Goal: Task Accomplishment & Management: Complete application form

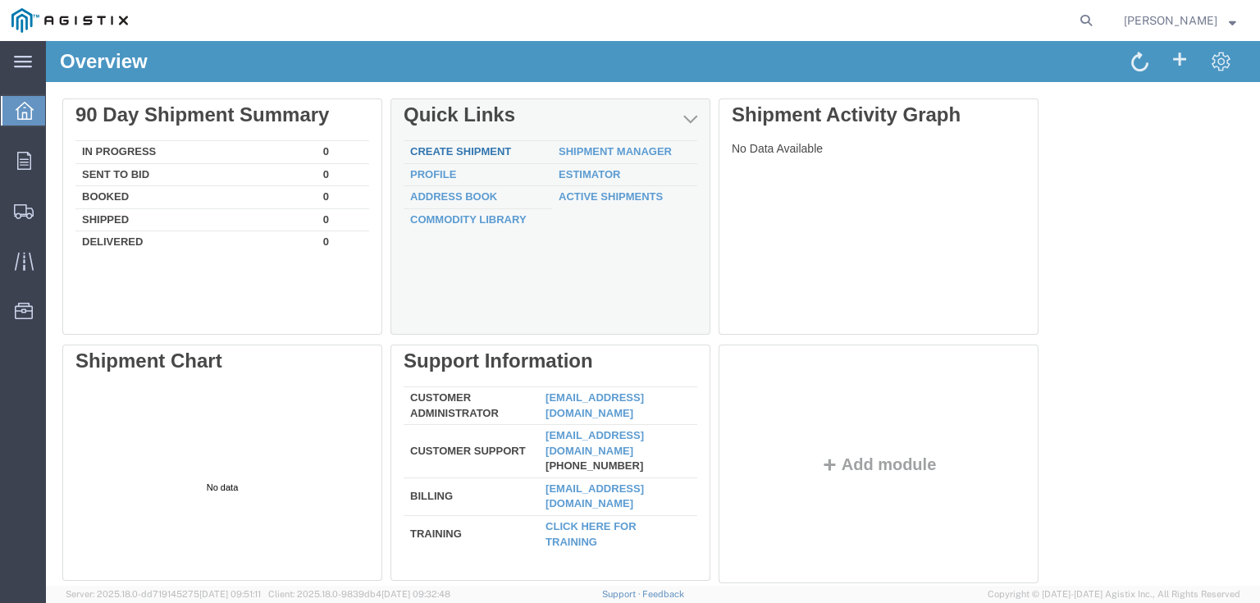
click at [449, 149] on link "Create Shipment" at bounding box center [460, 151] width 101 height 12
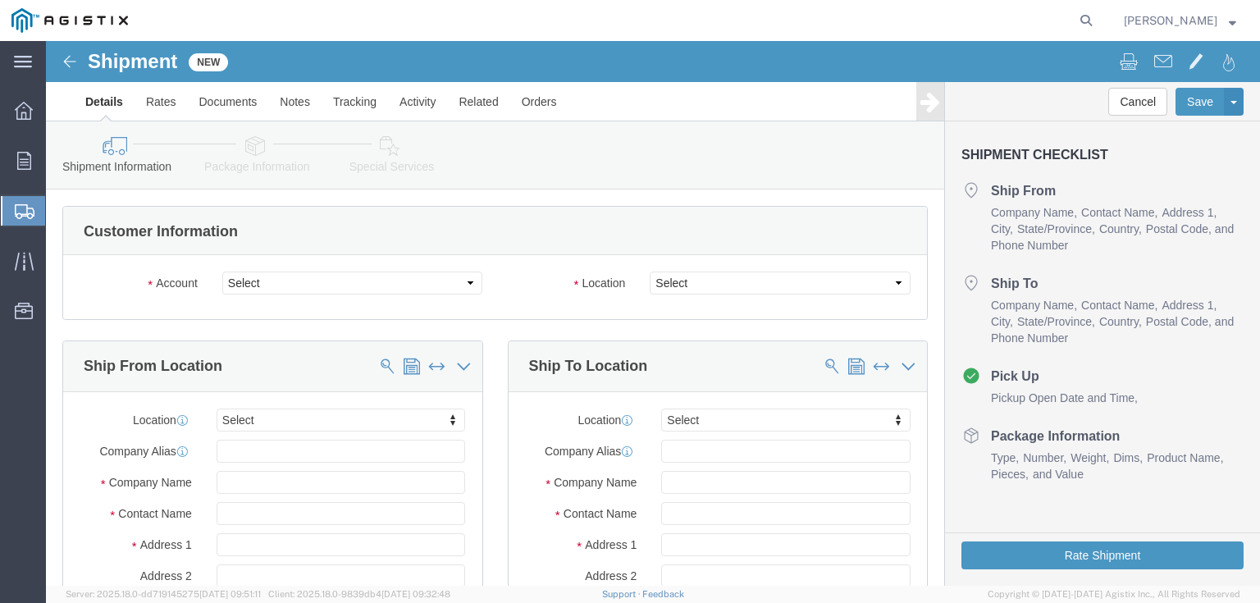
select select
click select "Select G&W Electric Co PG&E"
select select "9596"
click select "Select G&W Electric Co PG&E"
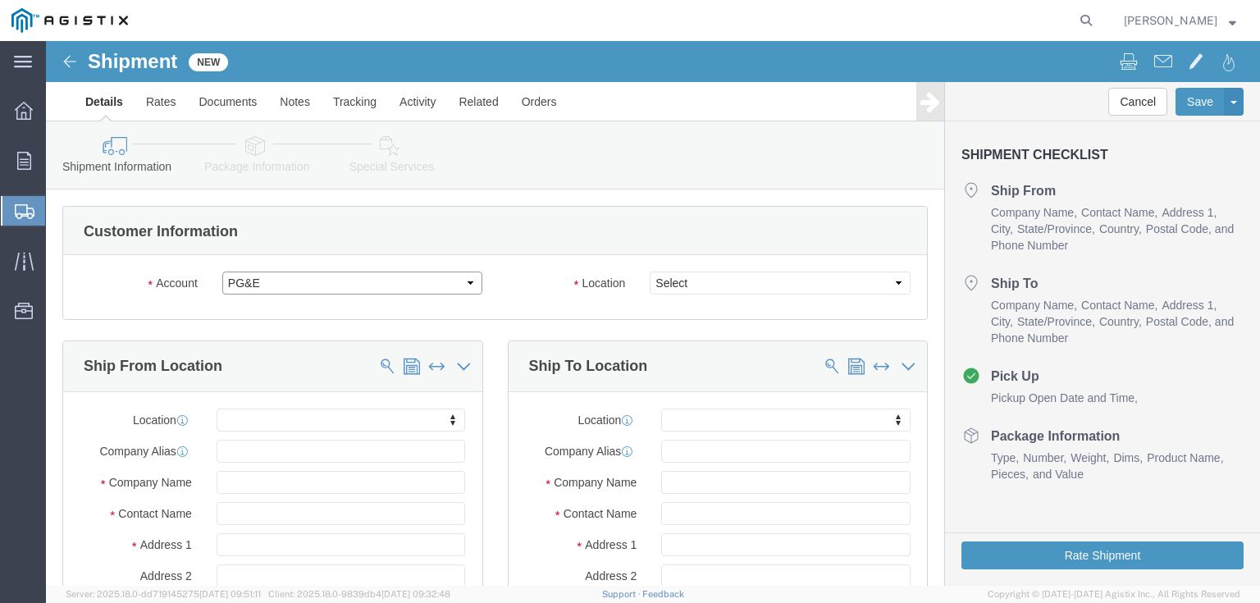
select select "PURCHORD"
select select
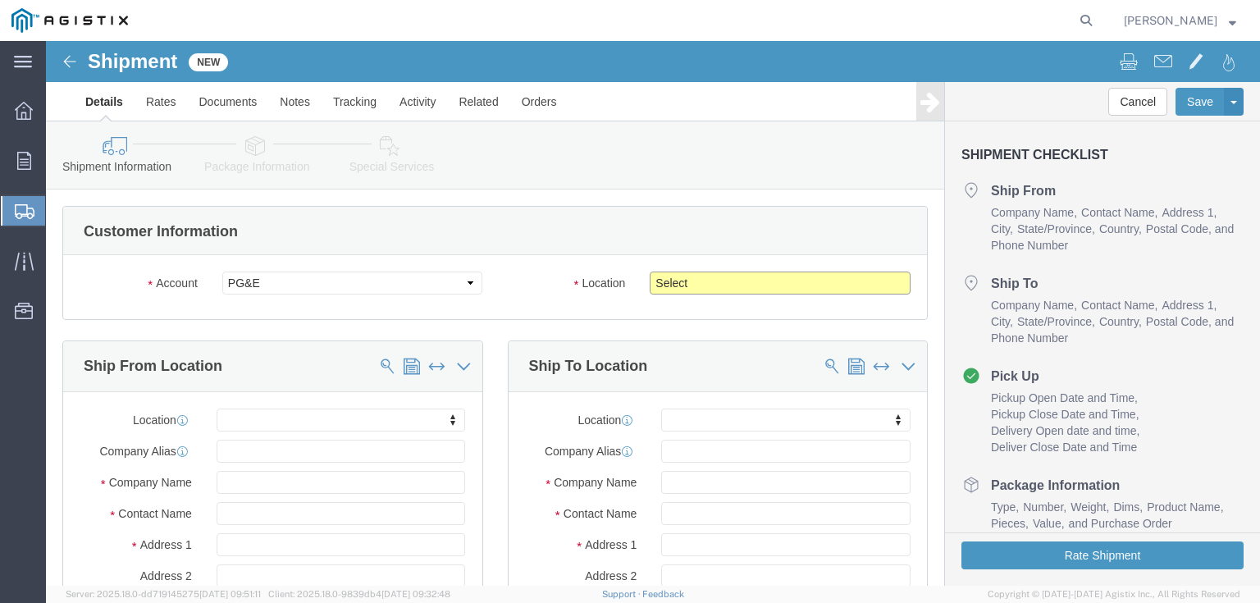
click select "Select All Others [GEOGRAPHIC_DATA] [GEOGRAPHIC_DATA] [GEOGRAPHIC_DATA] [GEOGRA…"
select select "19740"
click select "Select All Others [GEOGRAPHIC_DATA] [GEOGRAPHIC_DATA] [GEOGRAPHIC_DATA] [GEOGRA…"
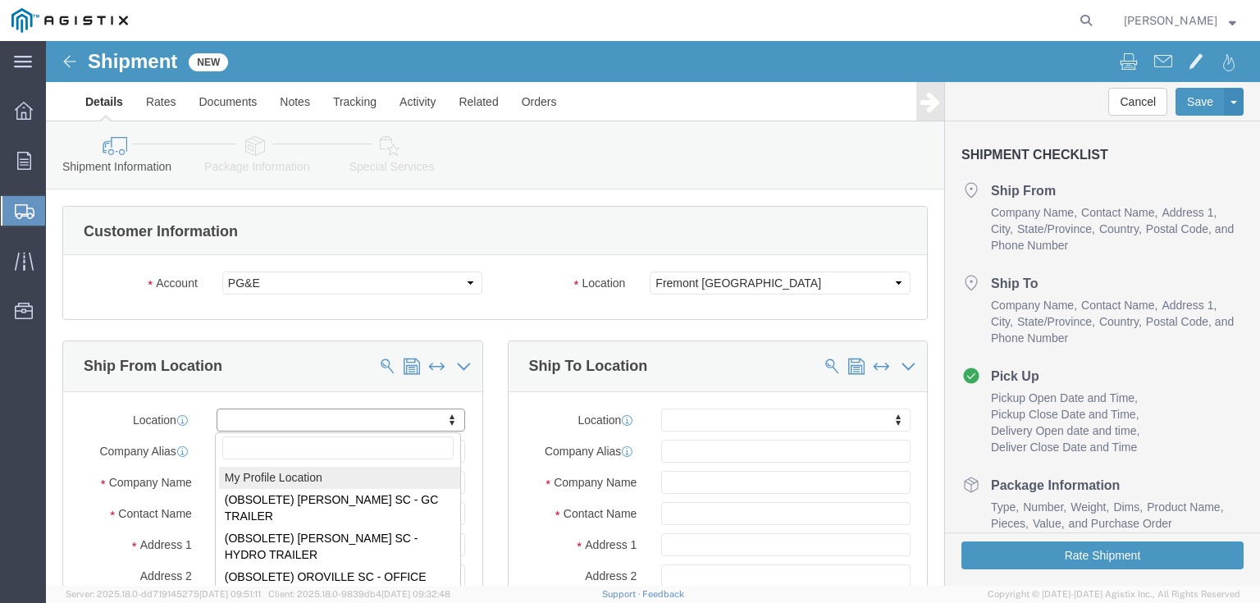
select select "MYPROFILE"
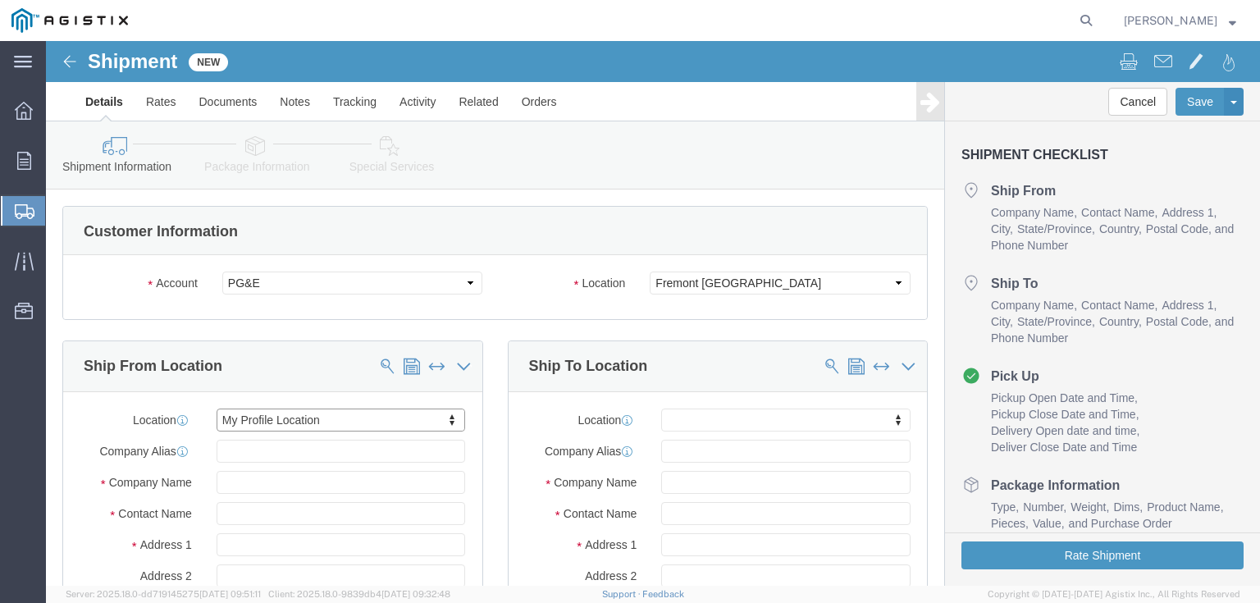
type input "G&W Electric Co"
type input "[PERSON_NAME]"
type input "[STREET_ADDRESS]"
type input "BOLINGBROOK"
type input "60440"
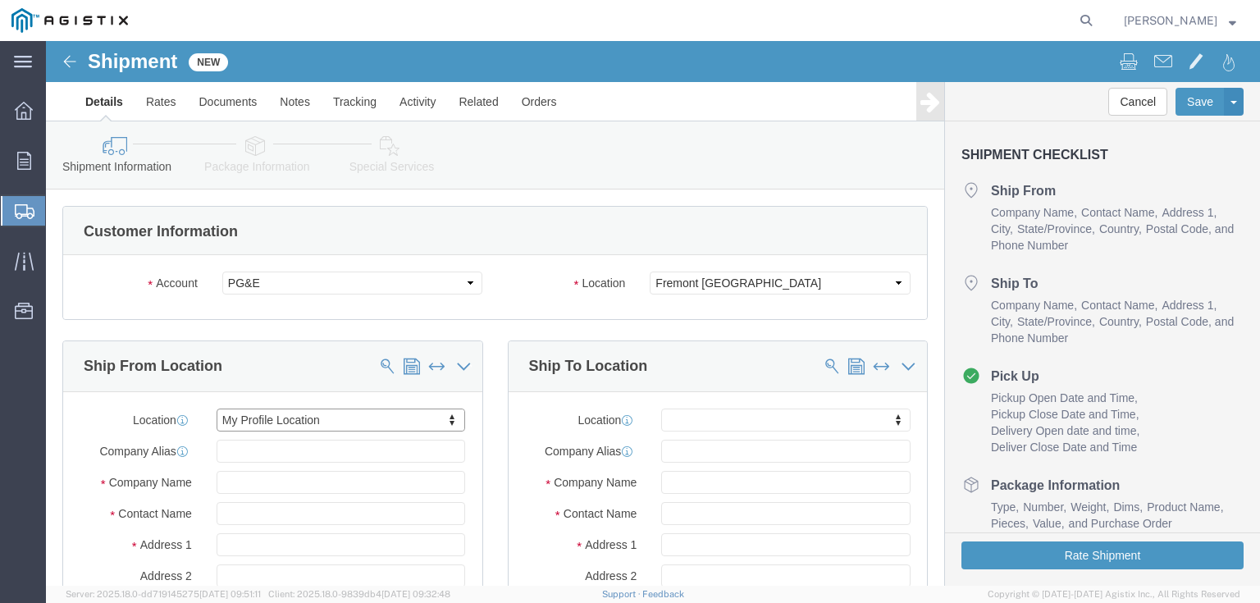
type input "7089260936"
type input "[EMAIL_ADDRESS][DOMAIN_NAME]"
checkbox input "true"
select select "IL"
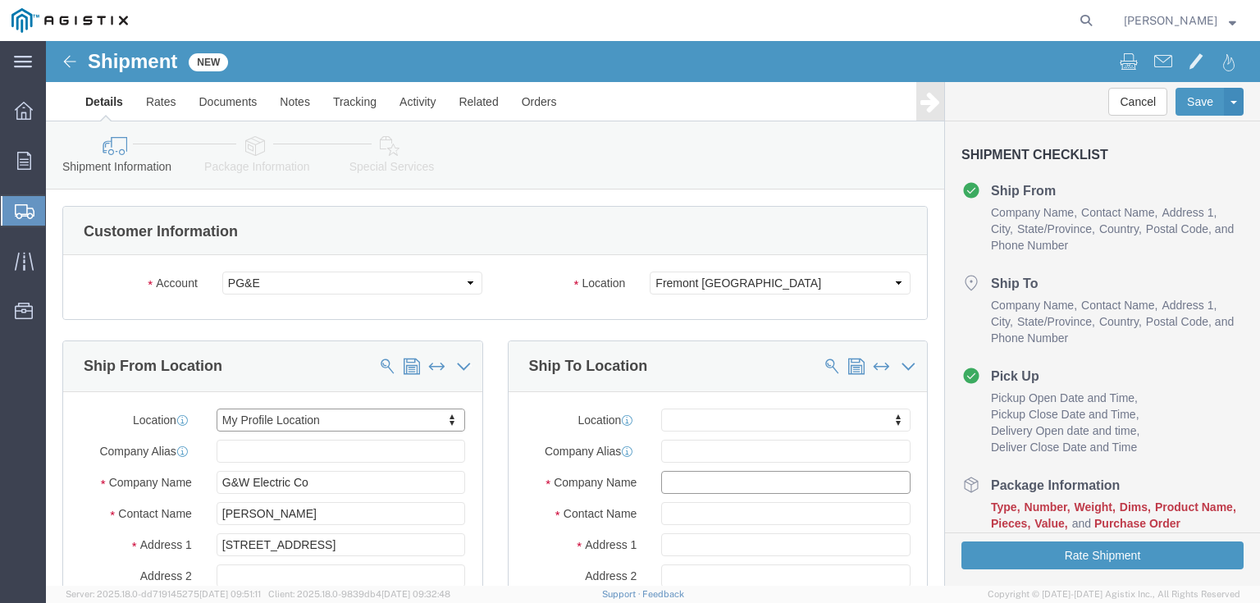
click input "text"
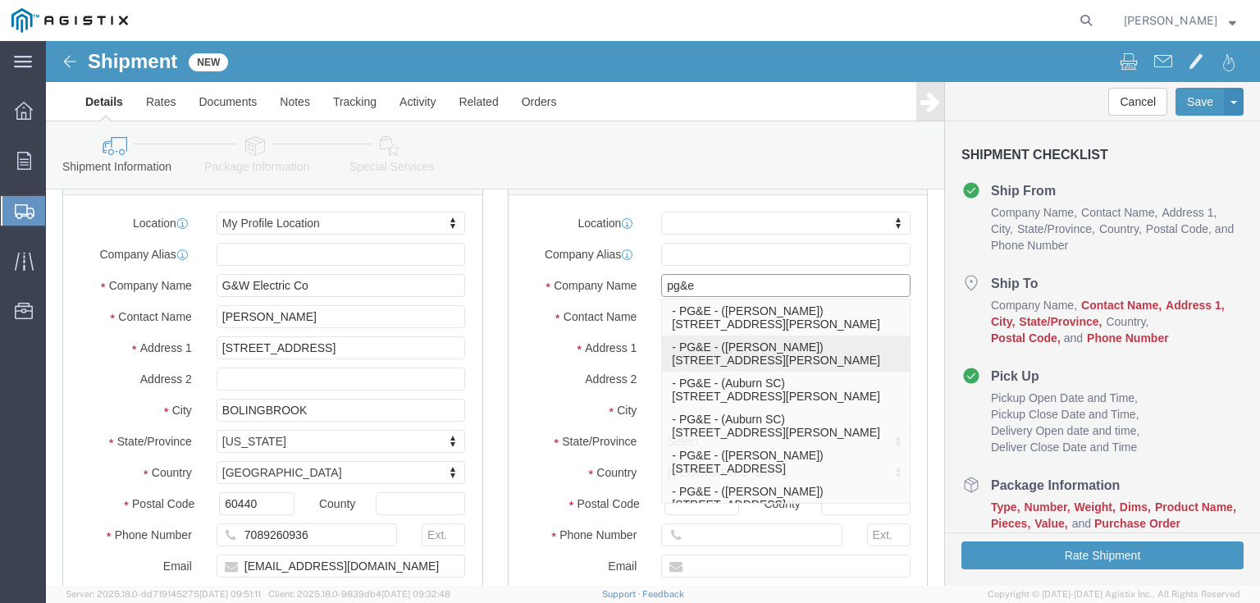
scroll to position [197, 0]
type input "pg&e"
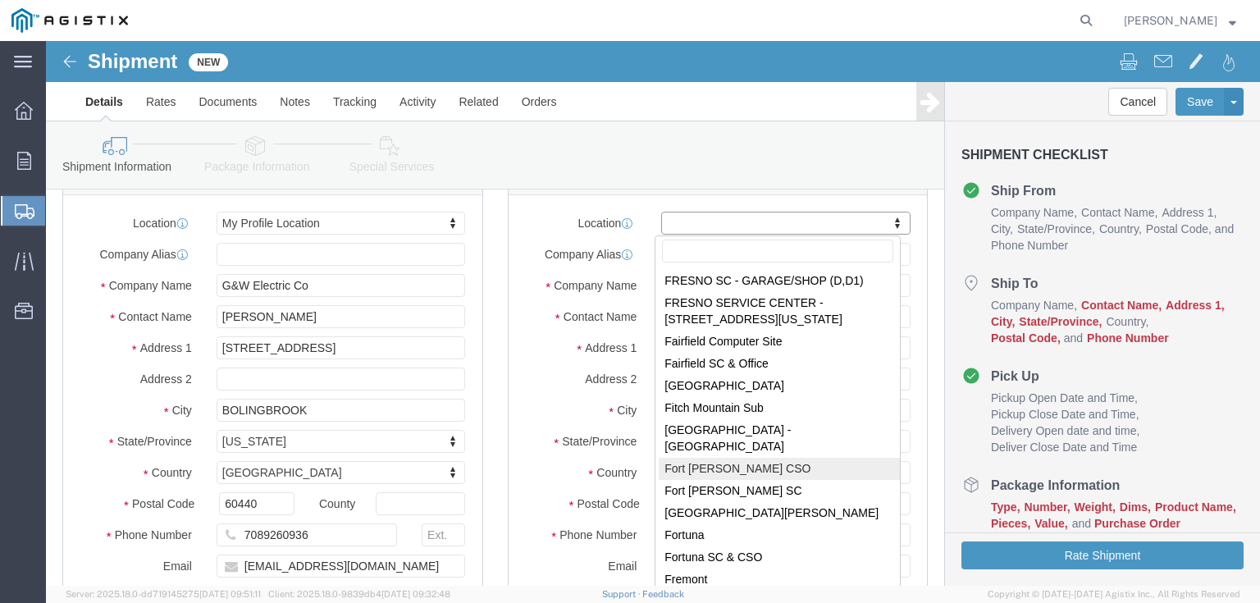
scroll to position [2887, 0]
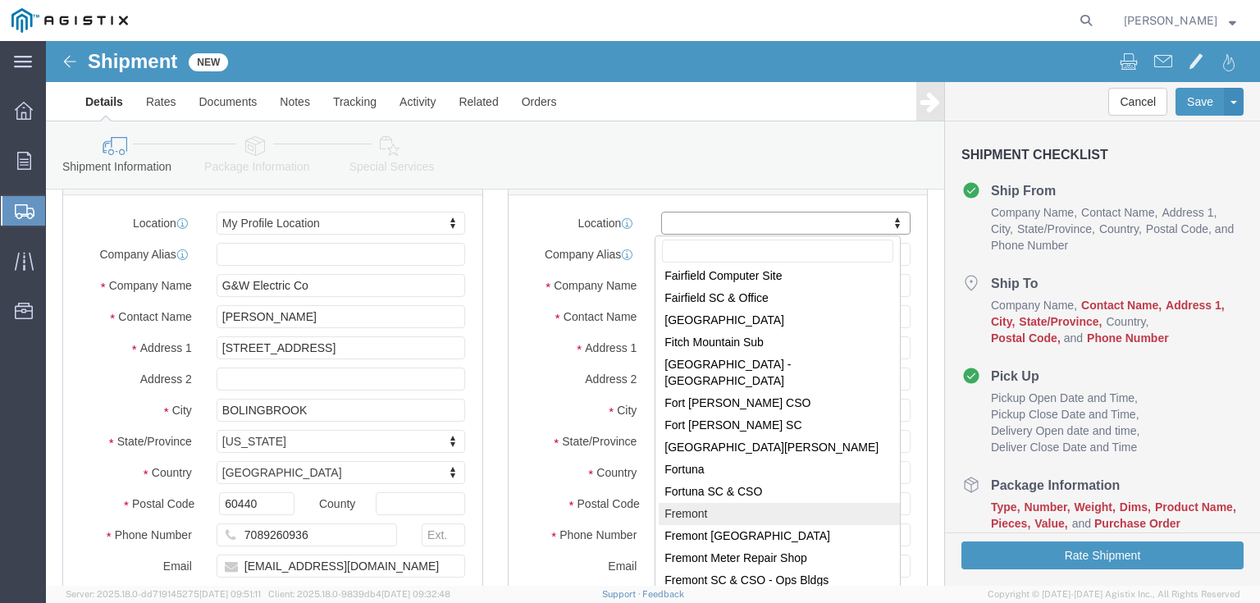
select select "46073"
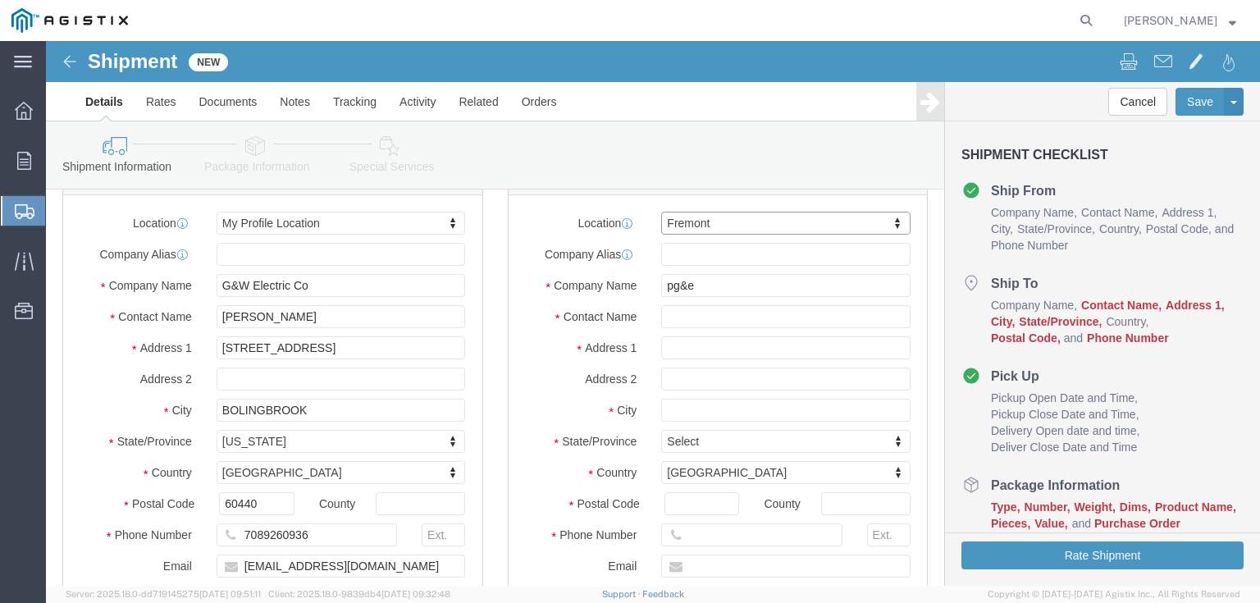
type input "PG&E"
type input "[STREET_ADDRESS][PERSON_NAME]"
type input "Fremont"
type input "94538"
select select "CA"
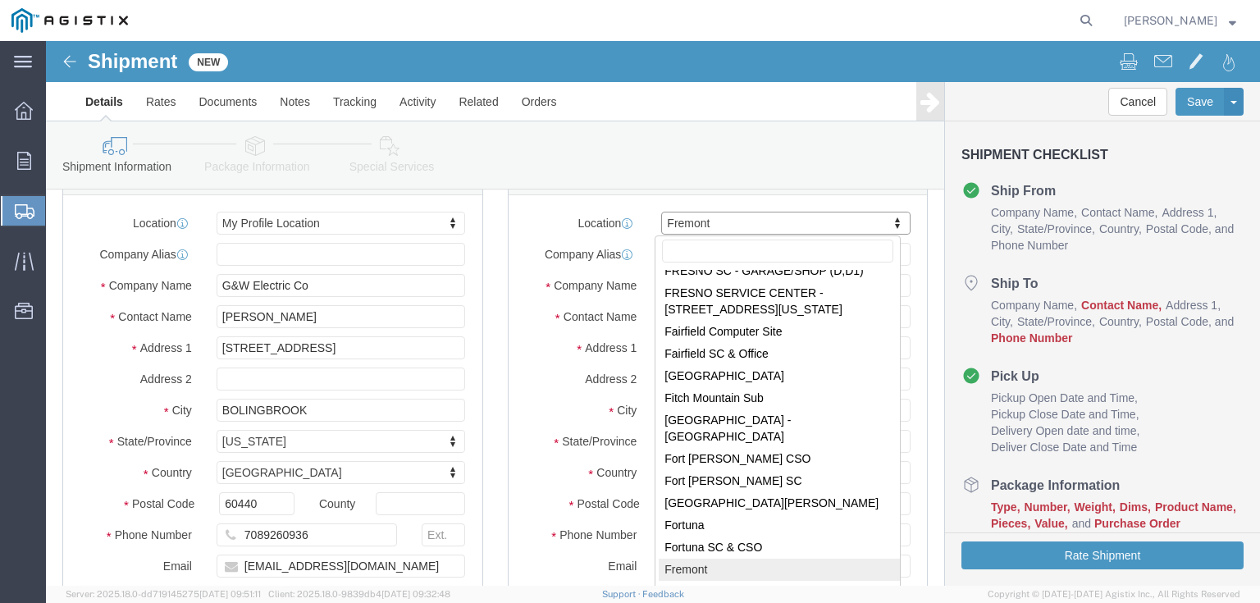
scroll to position [2854, 0]
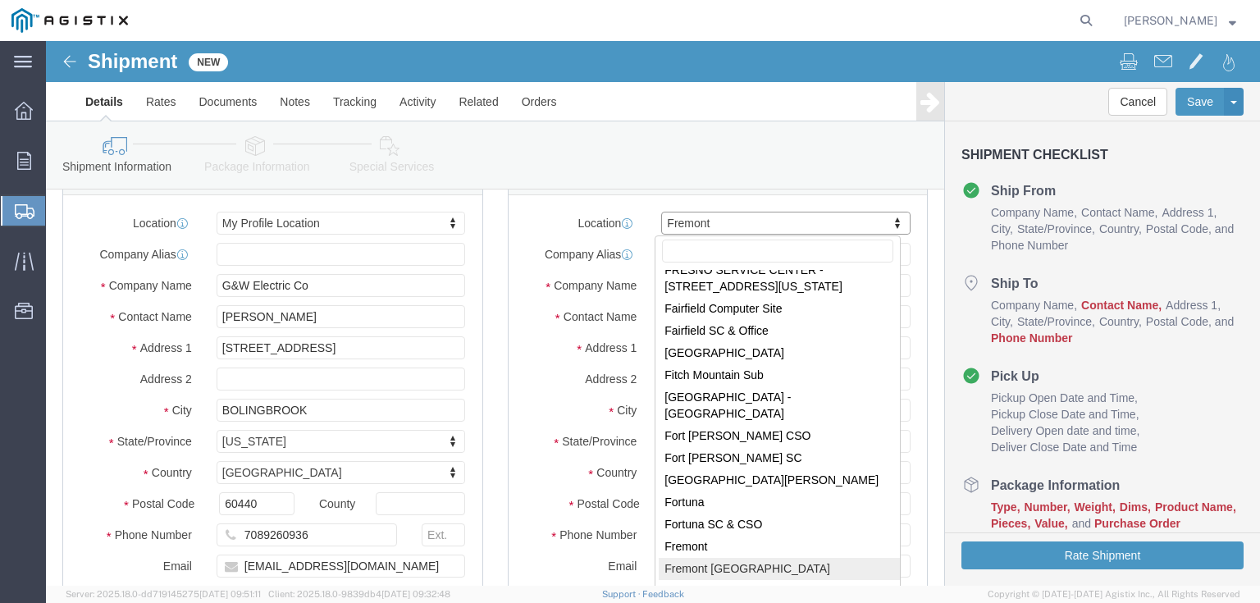
select select "19740"
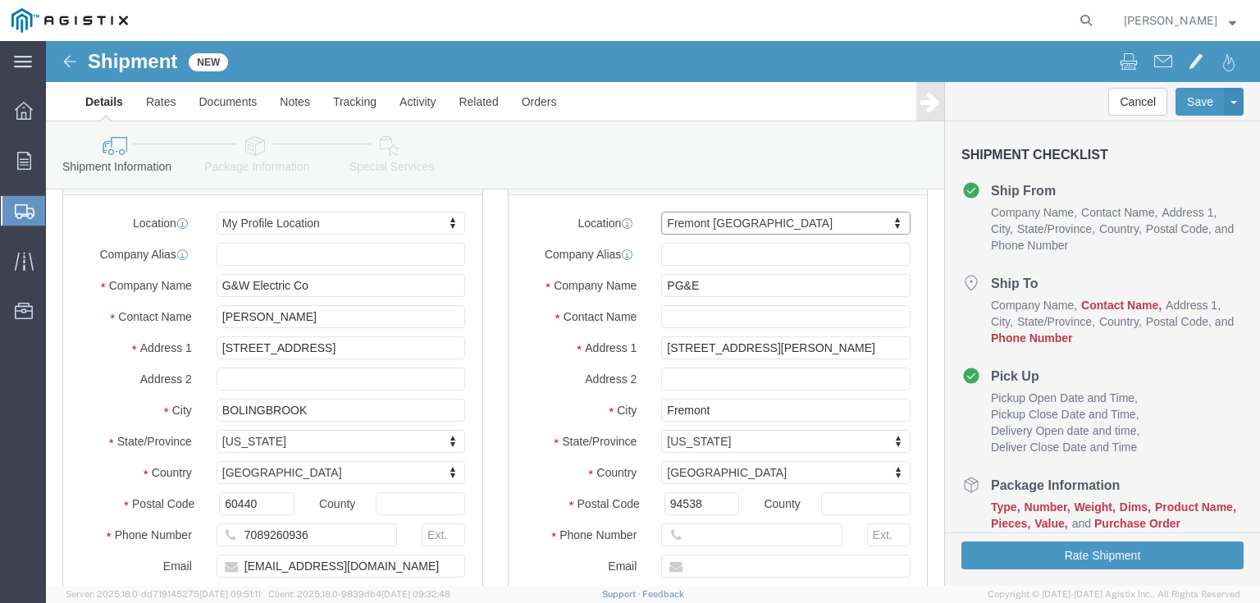
type input "[STREET_ADDRESS][PERSON_NAME]"
select select "CA"
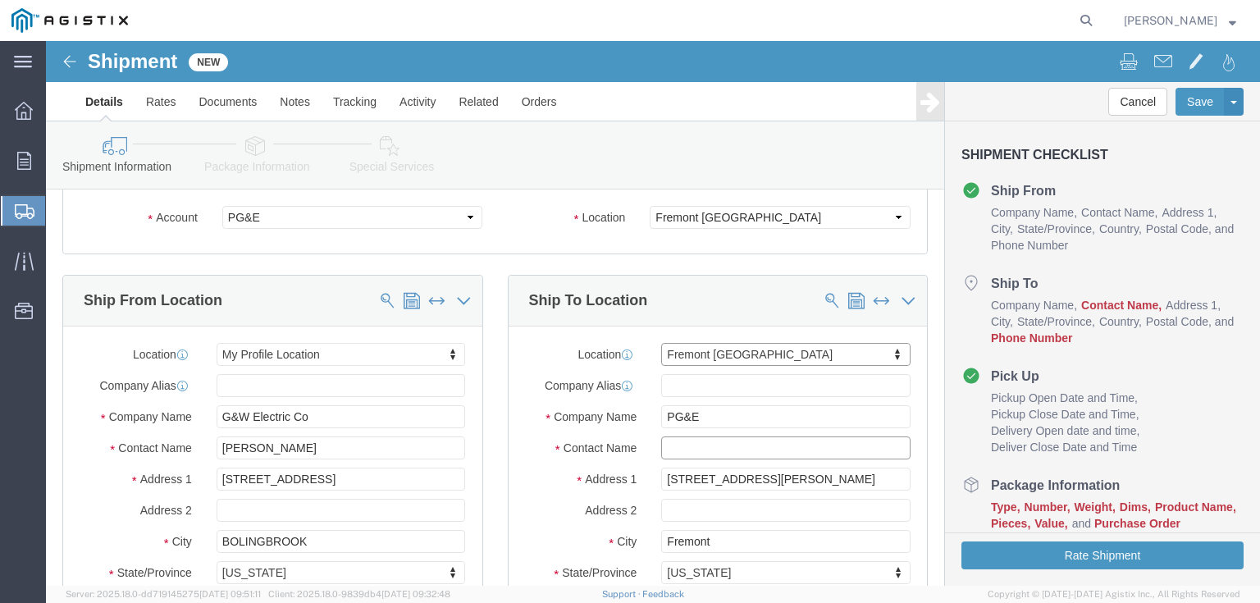
click input "text"
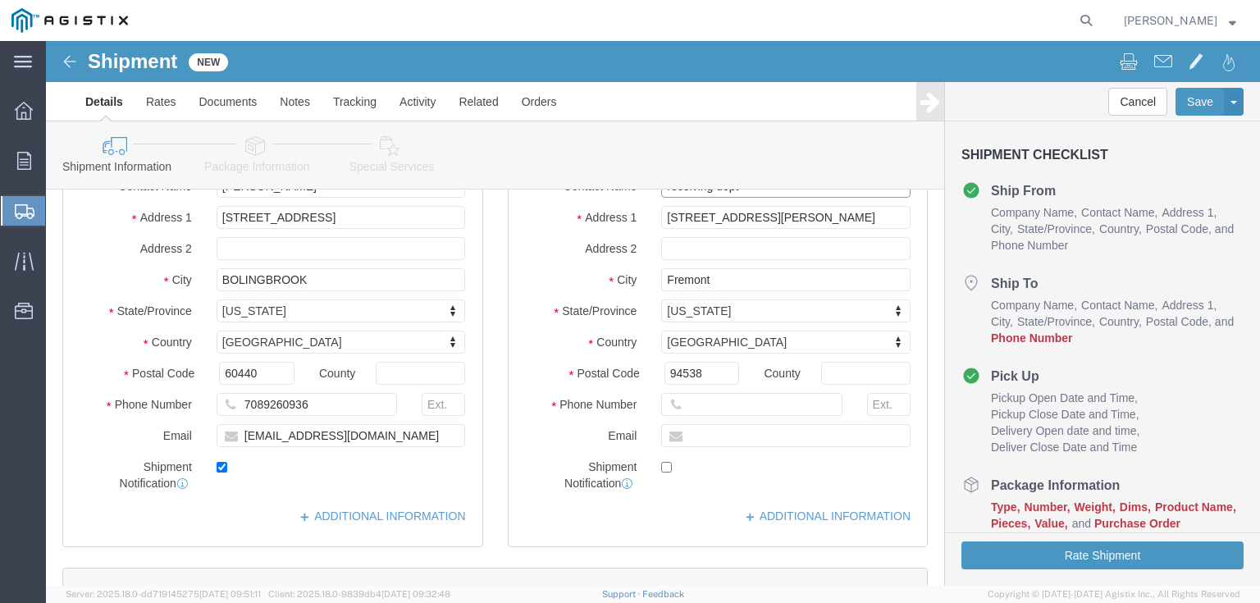
scroll to position [328, 0]
type input "receiving dept"
click input "text"
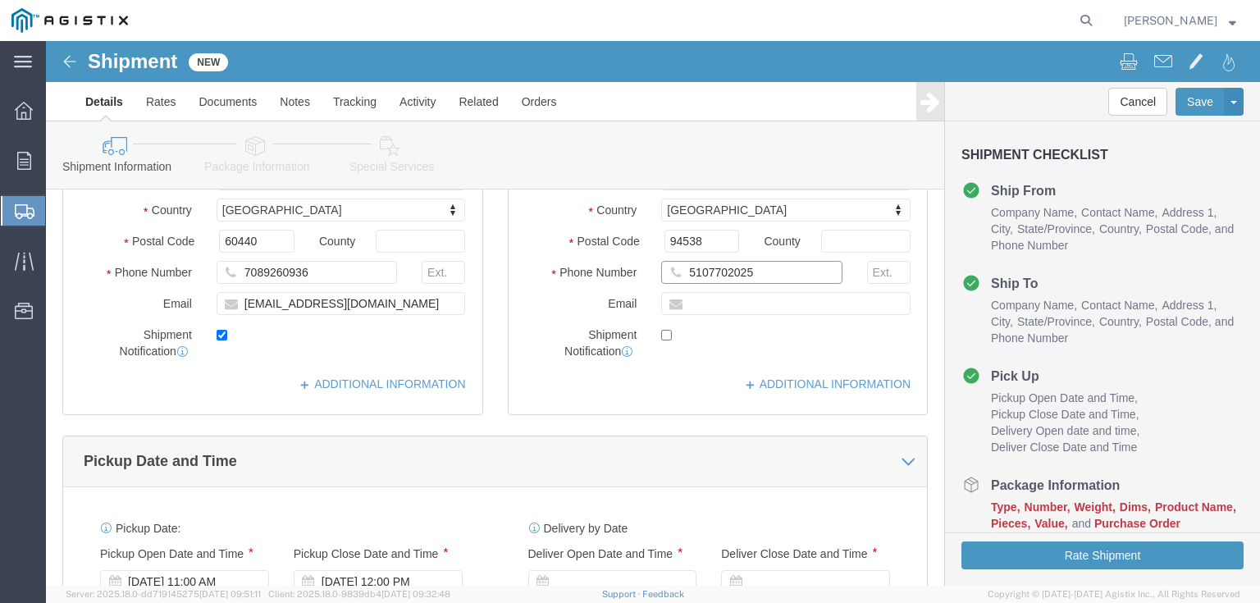
scroll to position [590, 0]
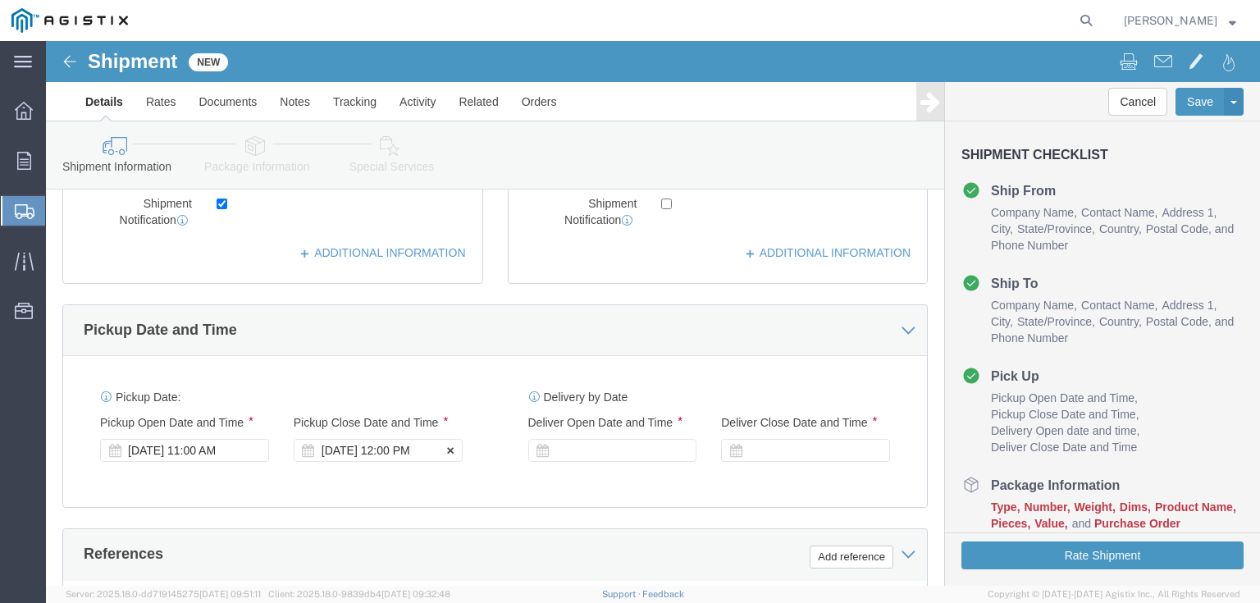
type input "5107702025"
click div "[DATE] 12:00 PM"
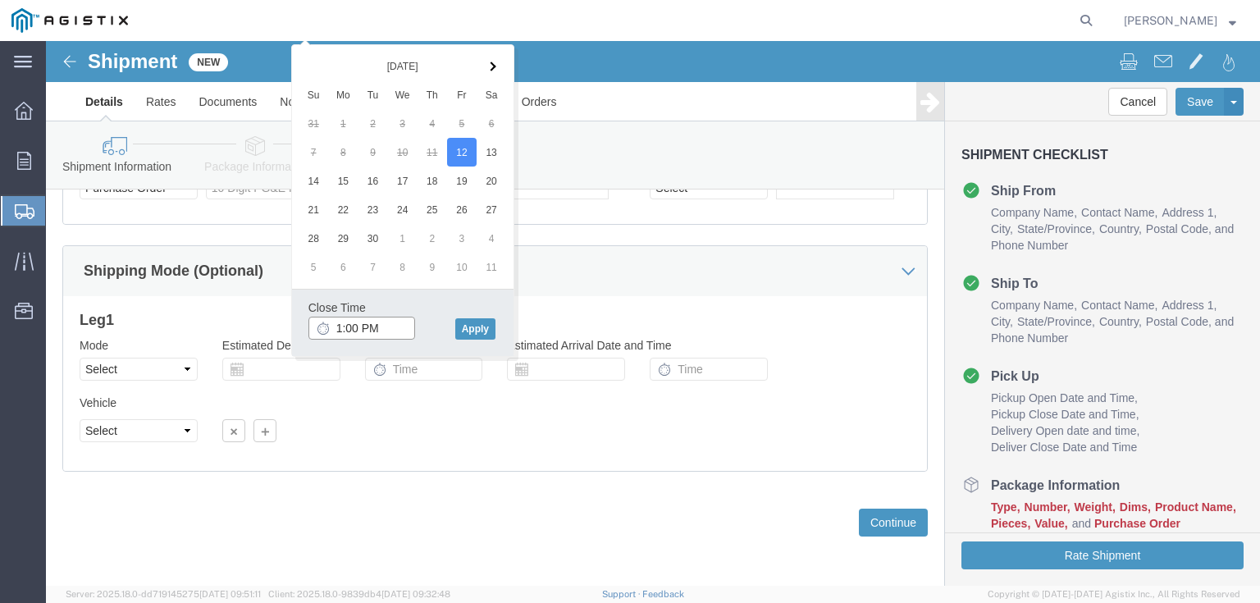
type input "10:00 PM"
click button "Apply"
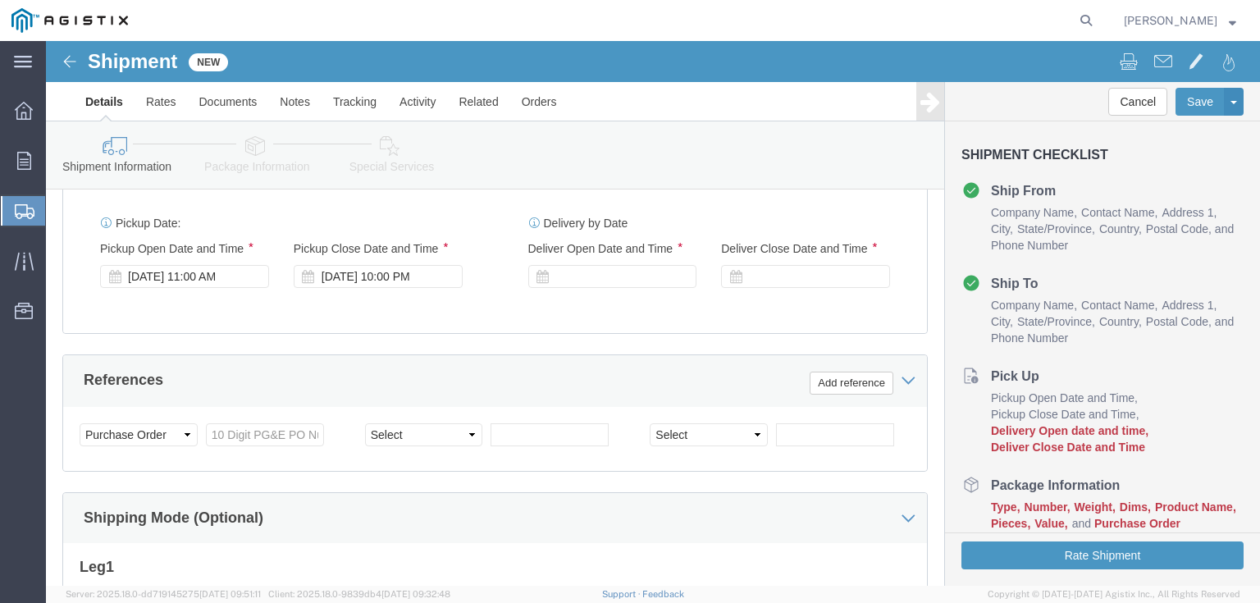
scroll to position [749, 0]
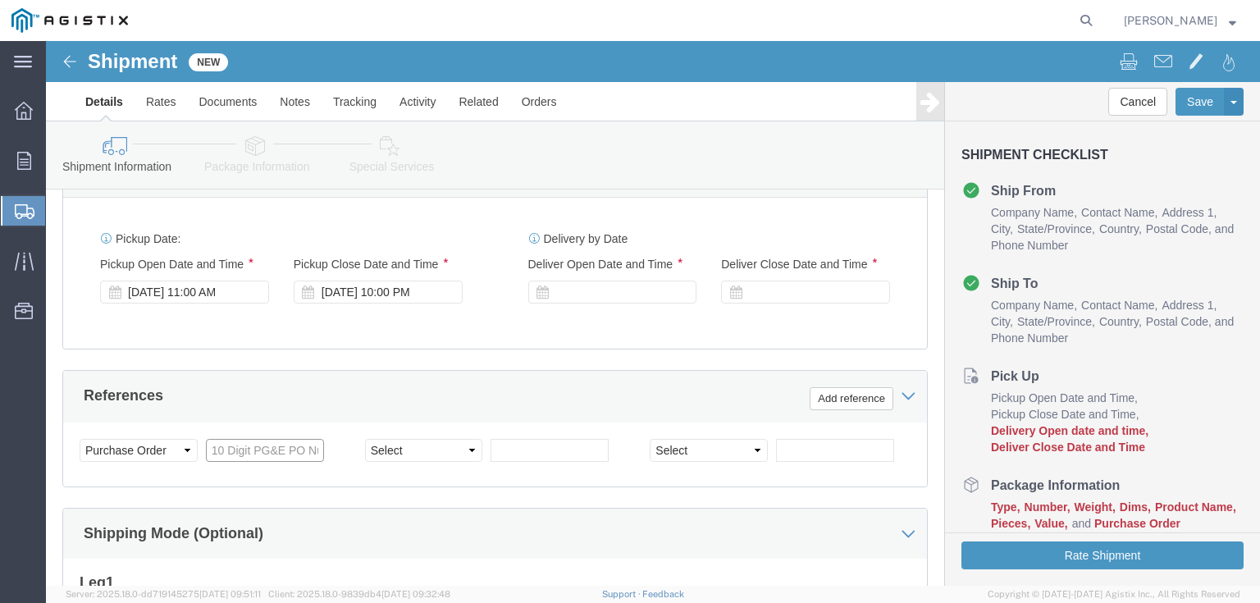
click input "text"
type input "3501416774"
click div "Select Account Type Activity ID Airline Appointment Number ASN Batch Request # …"
click div
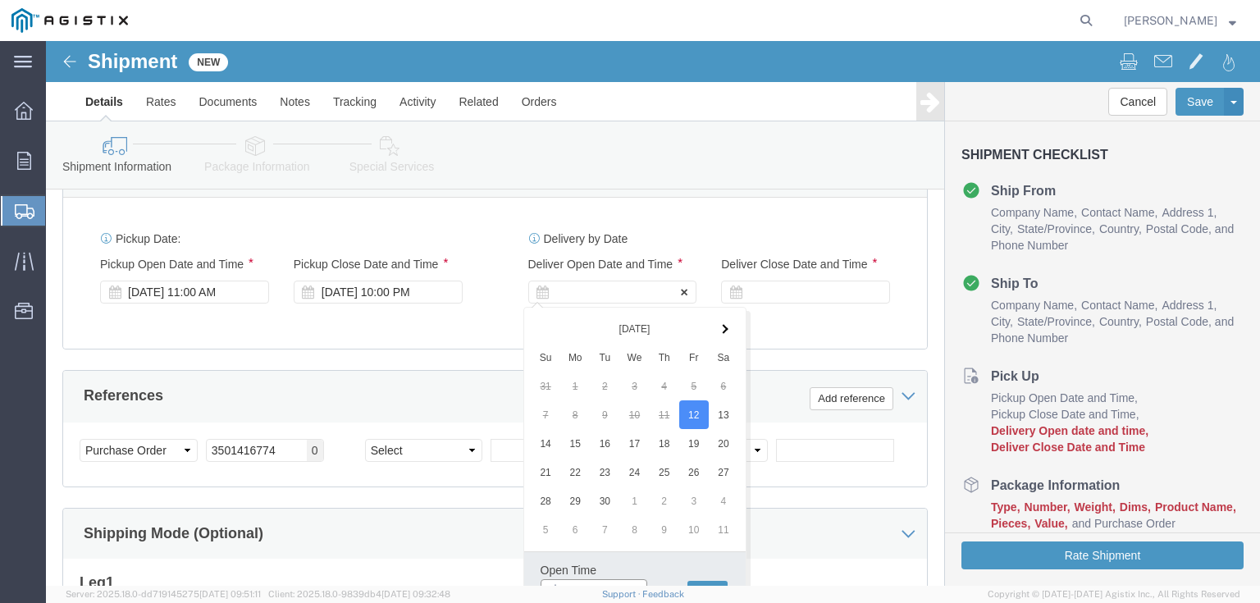
scroll to position [763, 0]
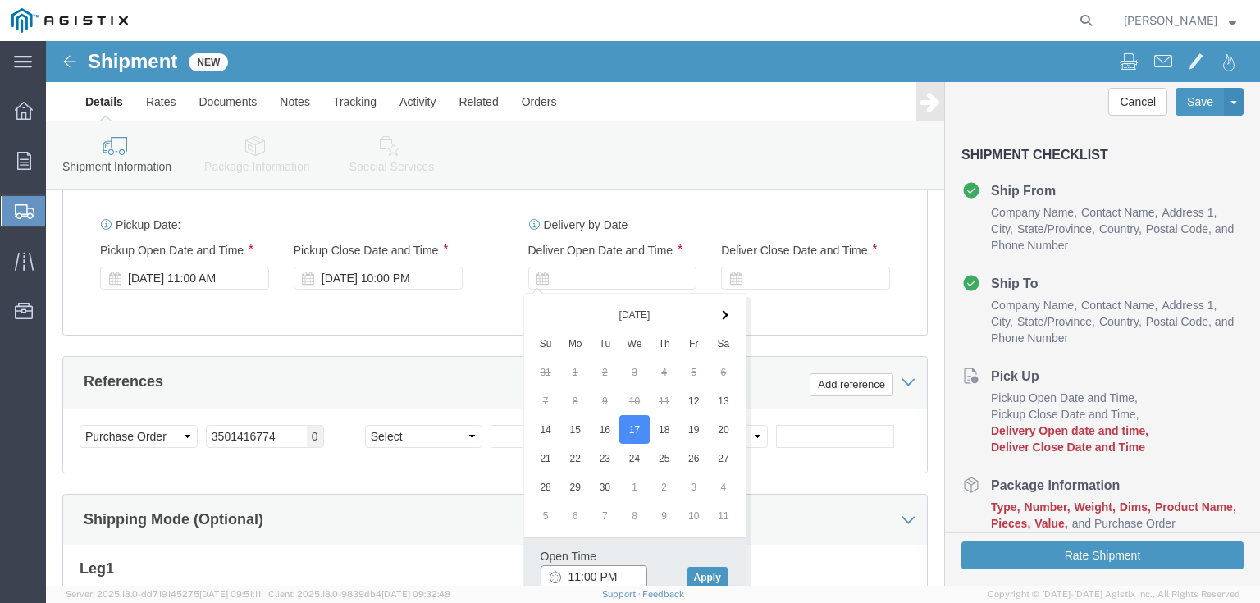
click input "11:00 PM"
type input "8:00 AM"
click button "Apply"
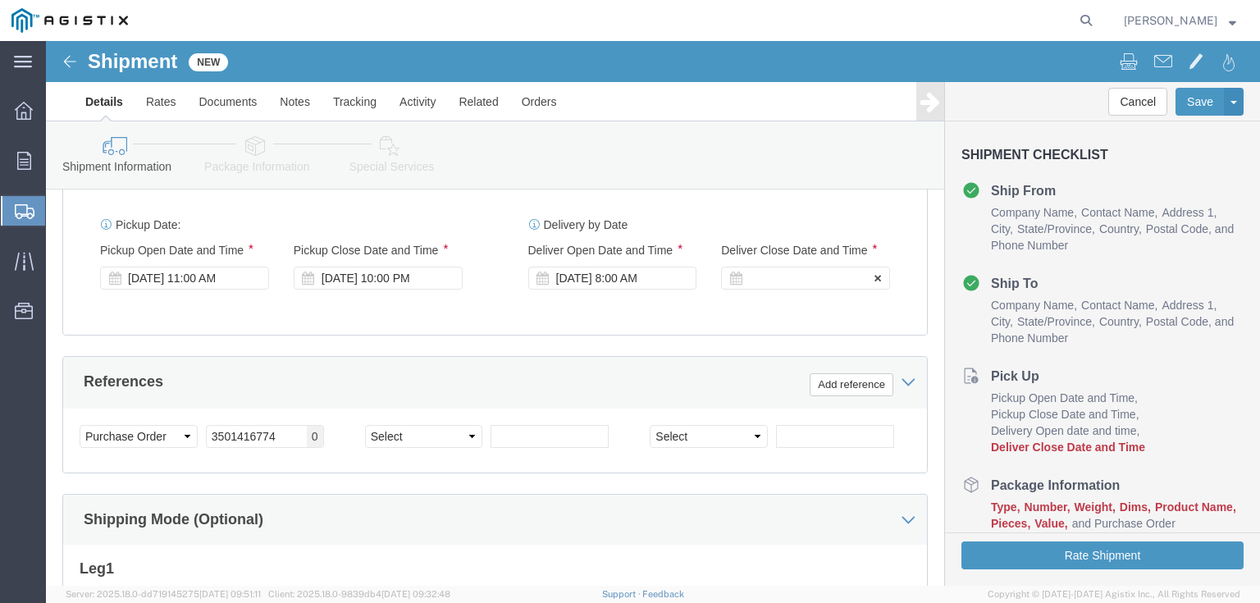
click div
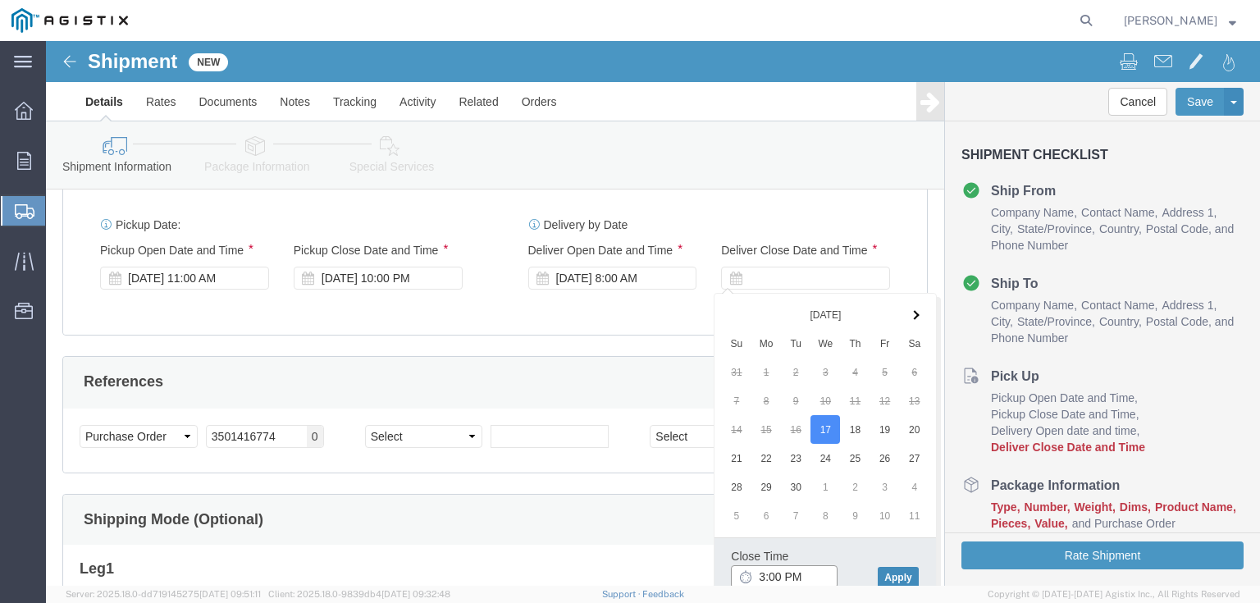
type input "3:00 PM"
click button "Apply"
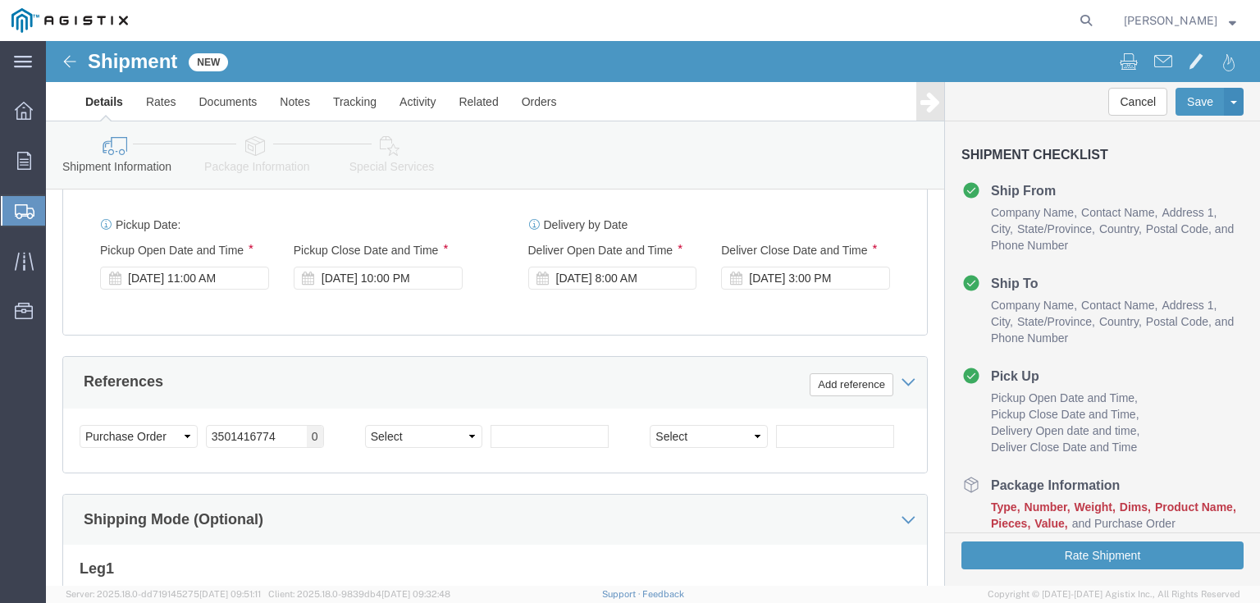
click icon
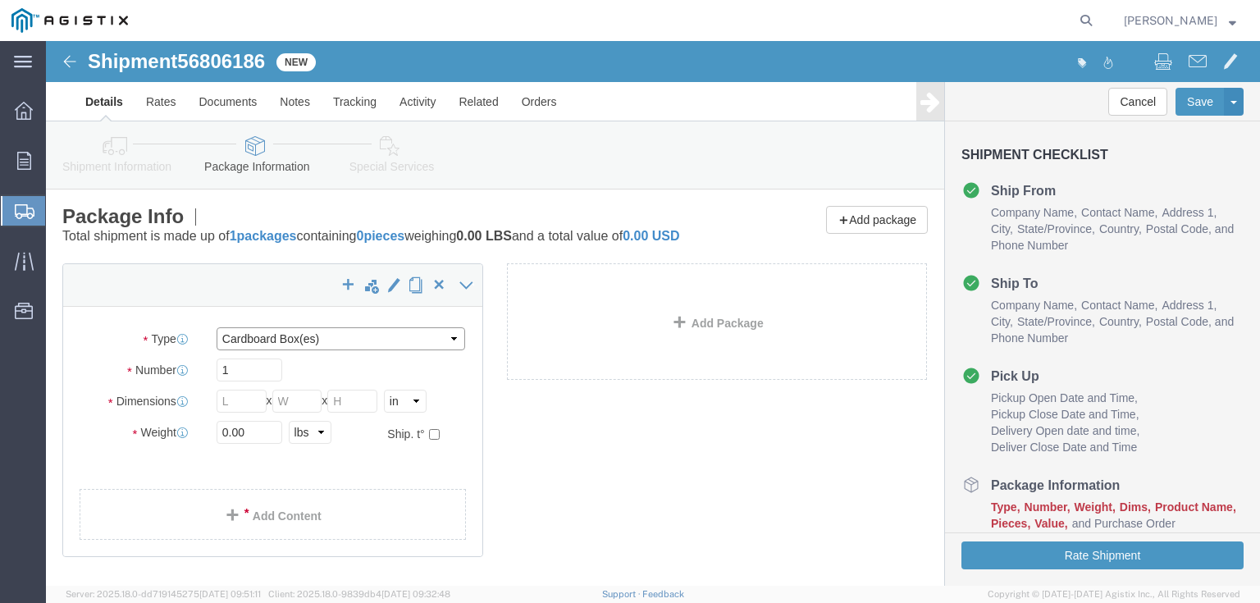
click select "Select Bulk Bundle(s) Cardboard Box(es) Carton(s) Crate(s) Drum(s) (Fiberboard)…"
select select "PSNS"
click select "Select Bulk Bundle(s) Cardboard Box(es) Carton(s) Crate(s) Drum(s) (Fiberboard)…"
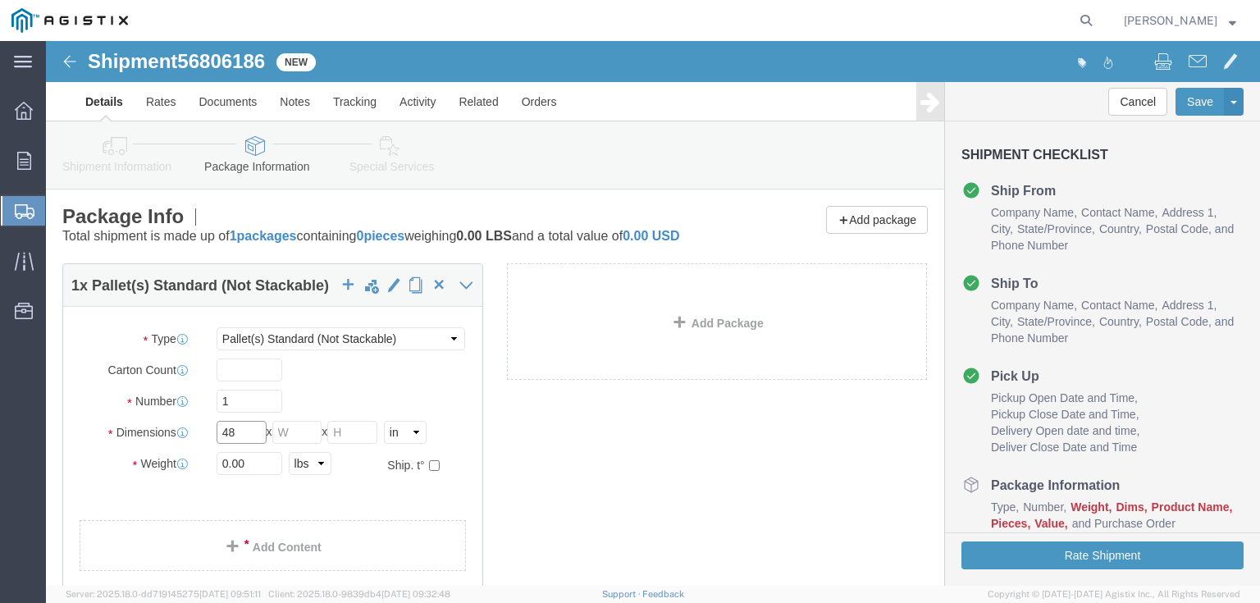
type input "48"
type input "40"
type input "30"
type input "310"
click link "Add Content"
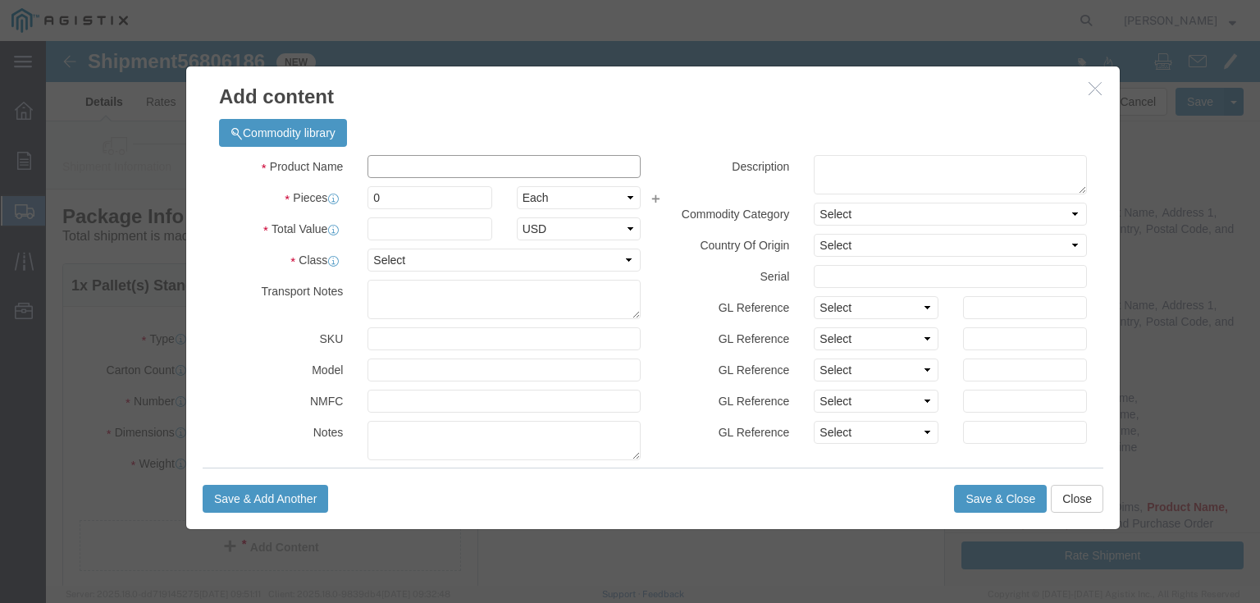
click input "text"
type input "insulating compund"
type input "24"
type input "9261.00"
click select "Select Bag Barrels 100Board Feet Bottle Box Blister Pack Carats Can Capsule Car…"
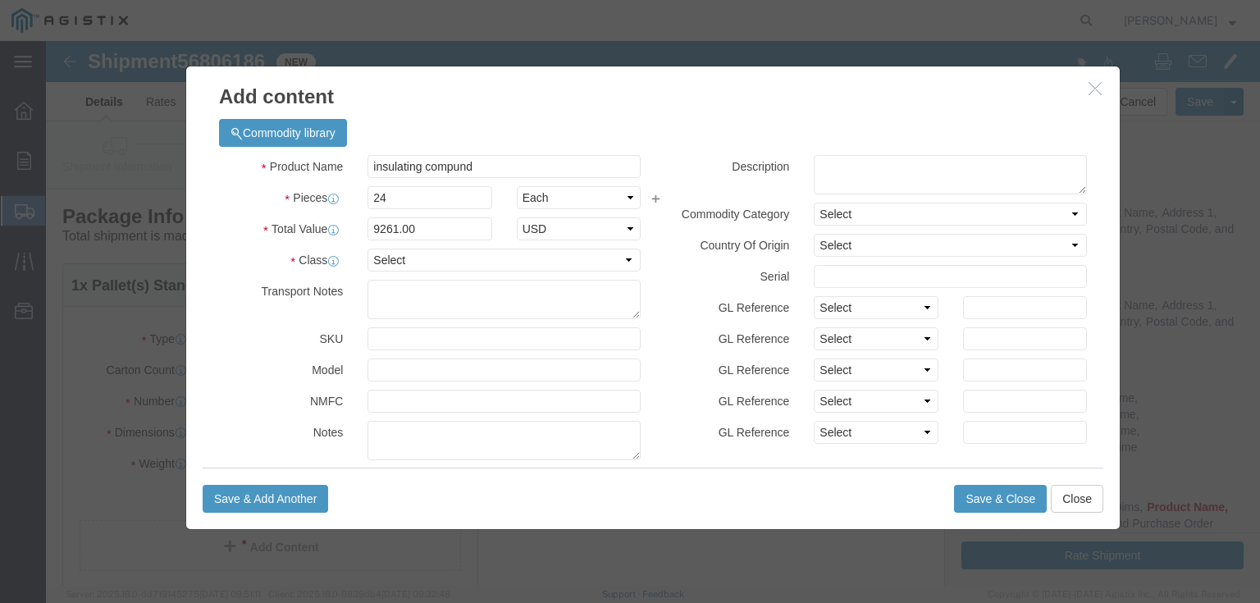
click div "GL Reference Select Account Type Activity ID Airline Appointment Number ASN Bat…"
click input "text"
type input "50230"
click button "Save & Close"
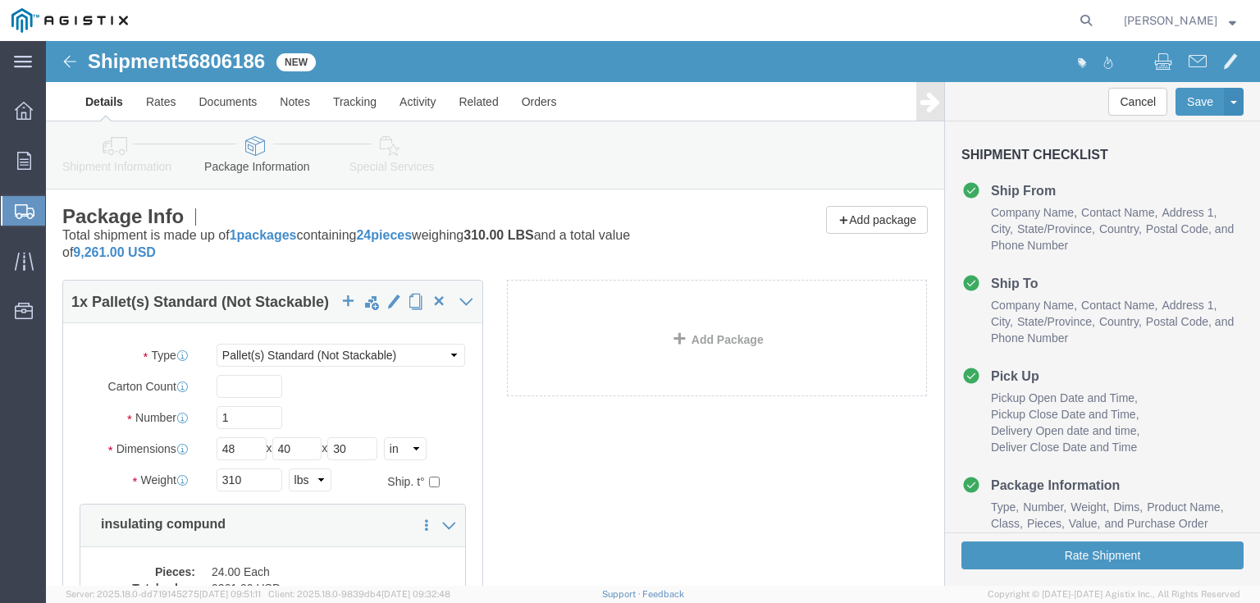
scroll to position [16, 0]
click button "Rate Shipment"
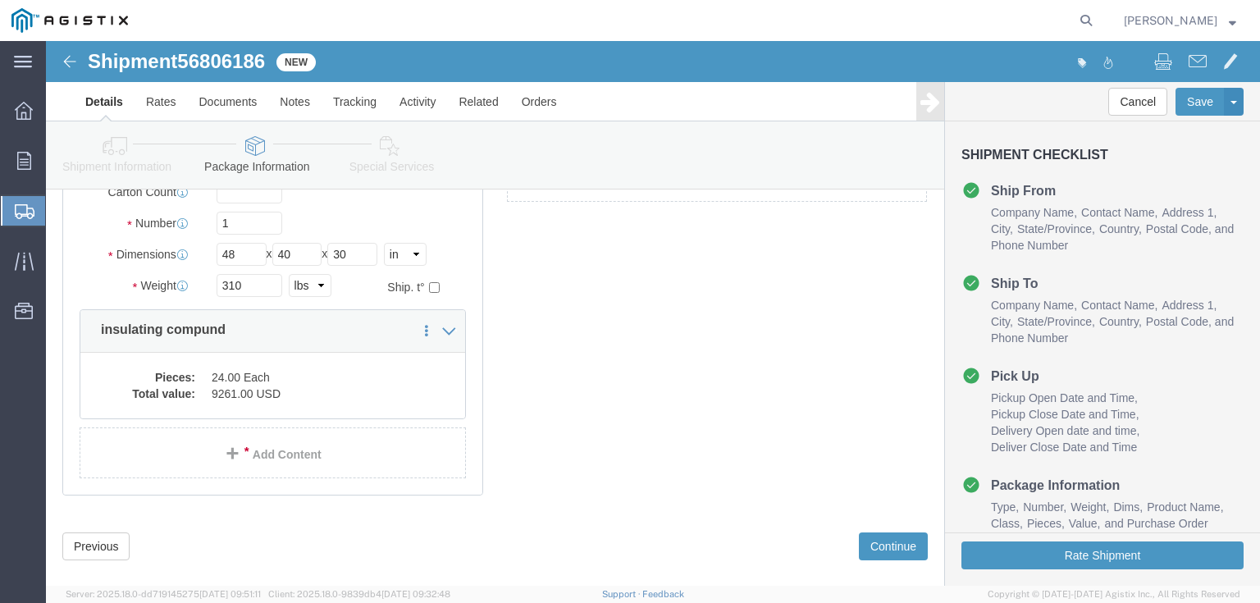
scroll to position [262, 0]
click dd "24.00 Each"
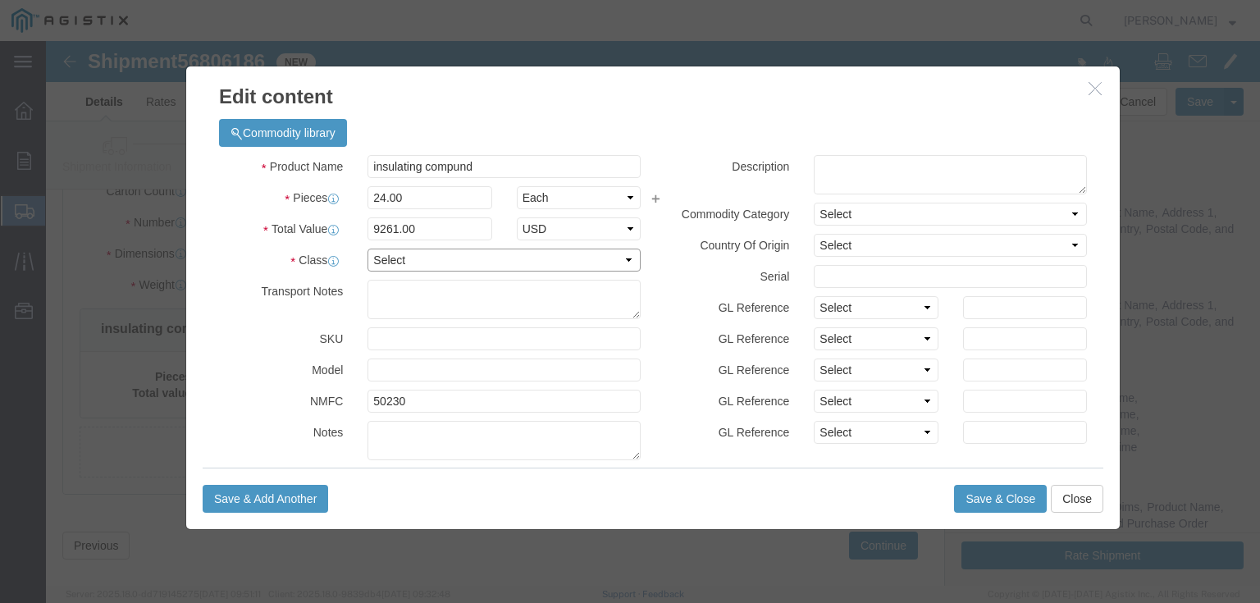
click select "Select 50 55 60 65 70 85 92.5 100 125 175 250 300 400"
select select "70"
click select "Select 50 55 60 65 70 85 92.5 100 125 175 250 300 400"
click button "Save & Close"
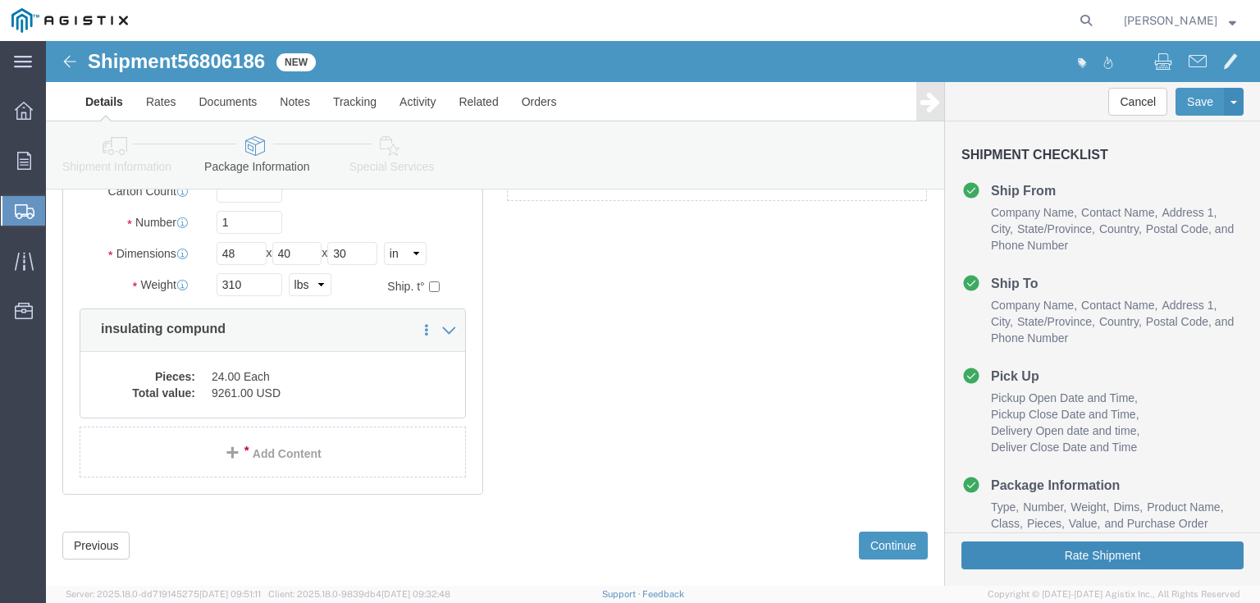
click button "Rate Shipment"
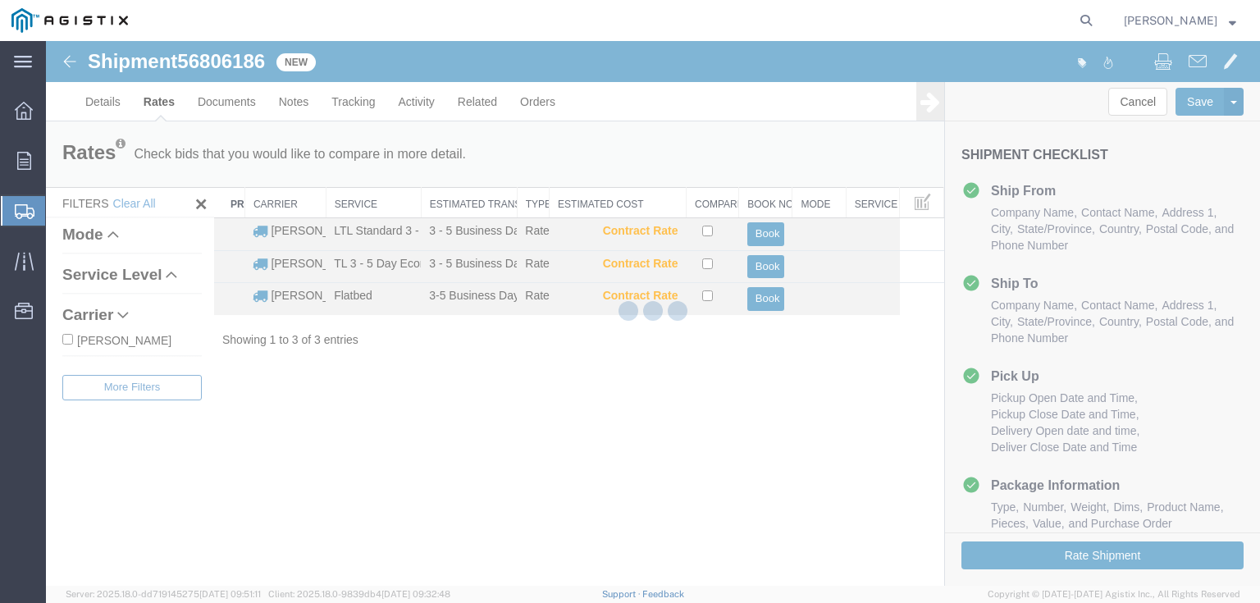
scroll to position [0, 0]
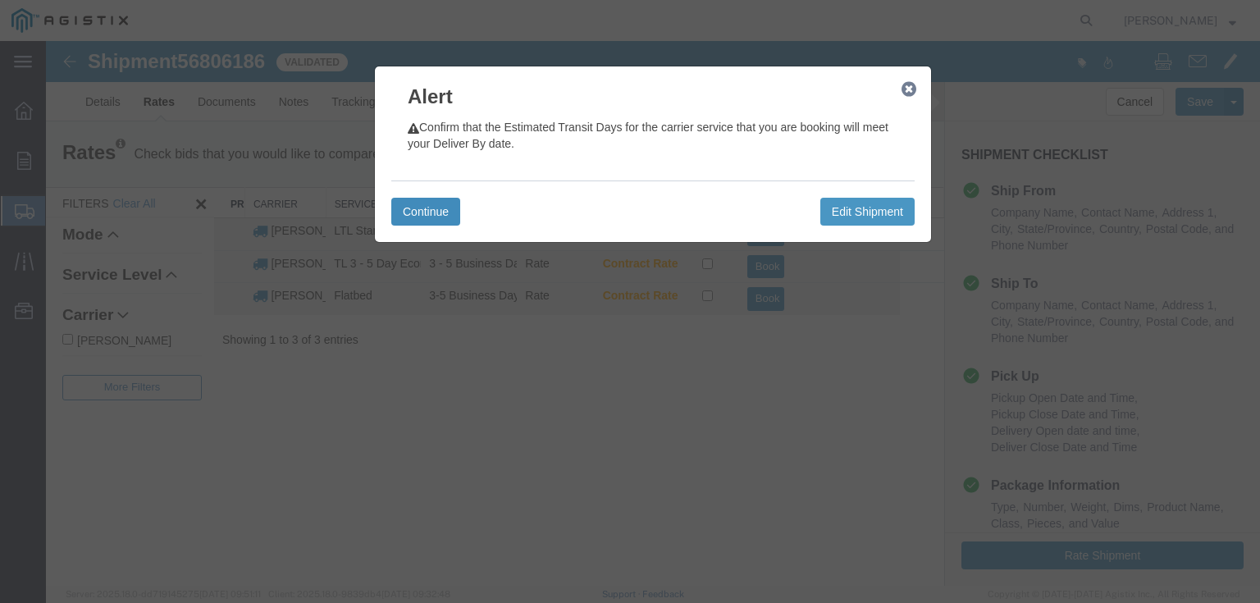
click at [419, 205] on button "Continue" at bounding box center [425, 212] width 69 height 28
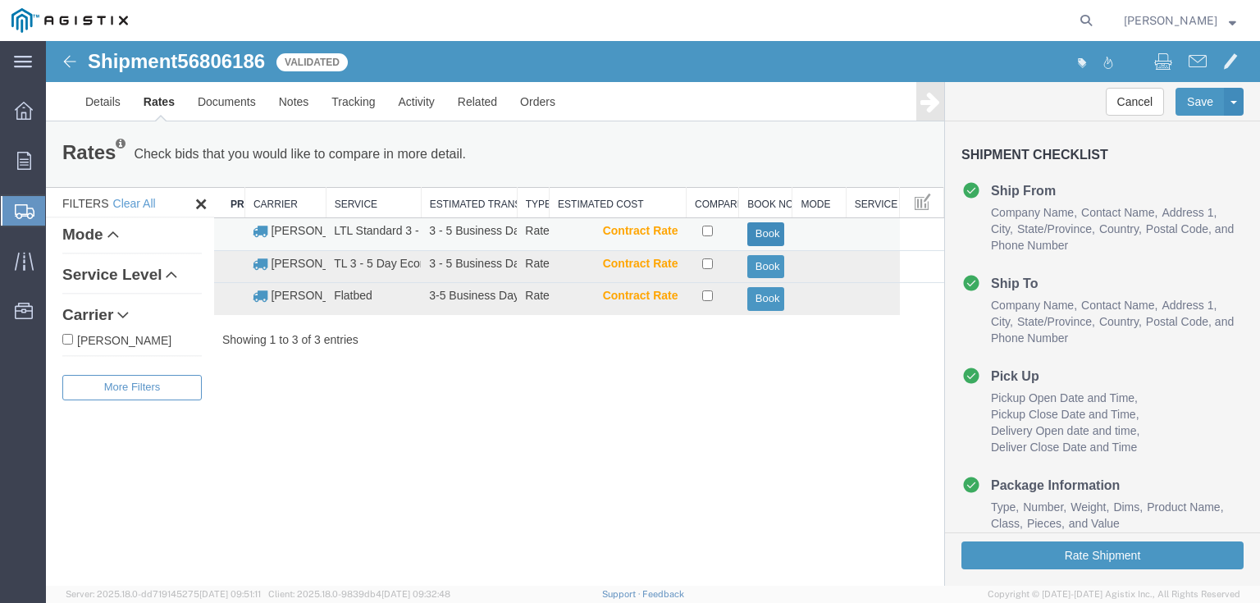
click at [764, 224] on button "Book" at bounding box center [765, 234] width 37 height 24
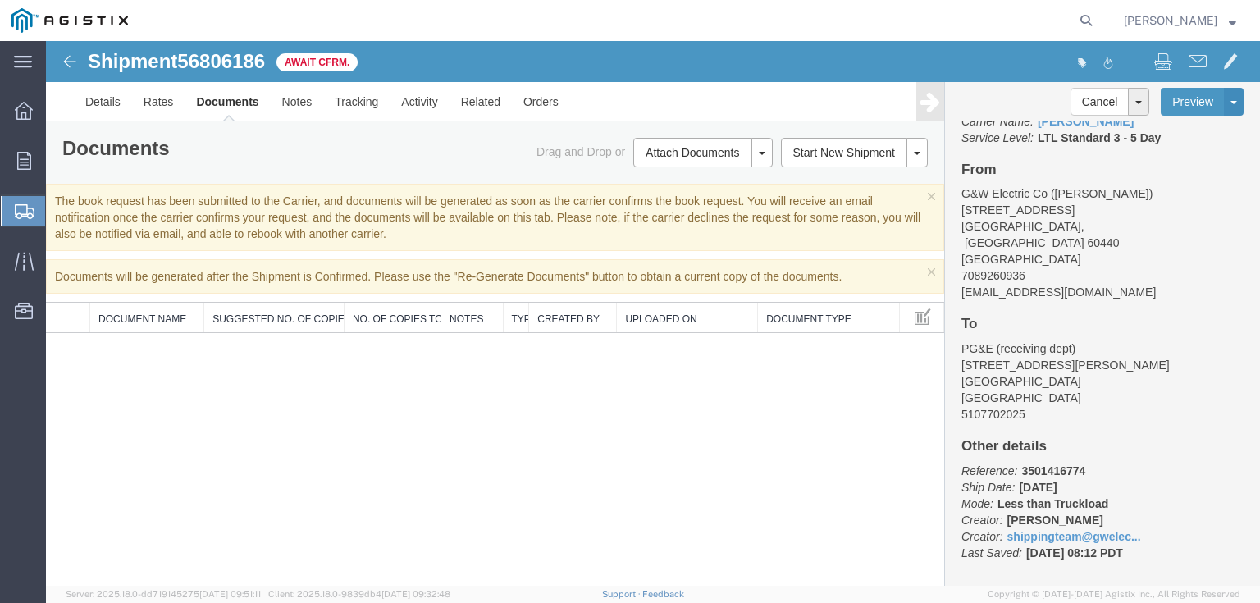
scroll to position [148, 0]
click at [323, 165] on div "Documents Ship Label Format: Plain Thermal Drag and Drop or Attach Documents Pr…" at bounding box center [495, 153] width 890 height 30
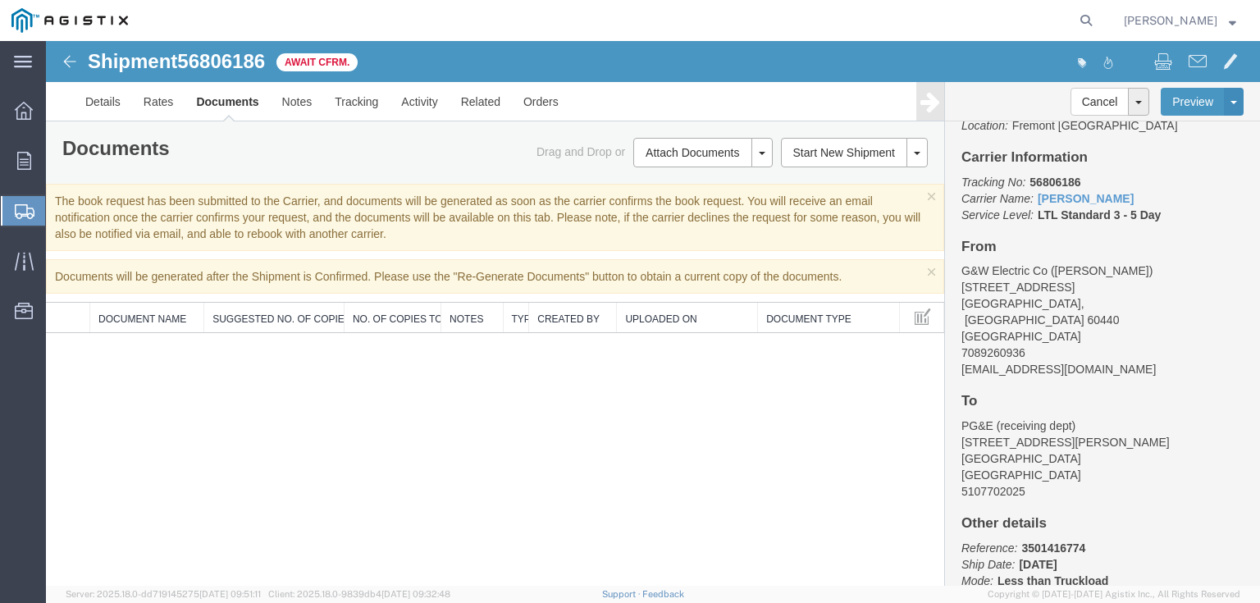
scroll to position [0, 0]
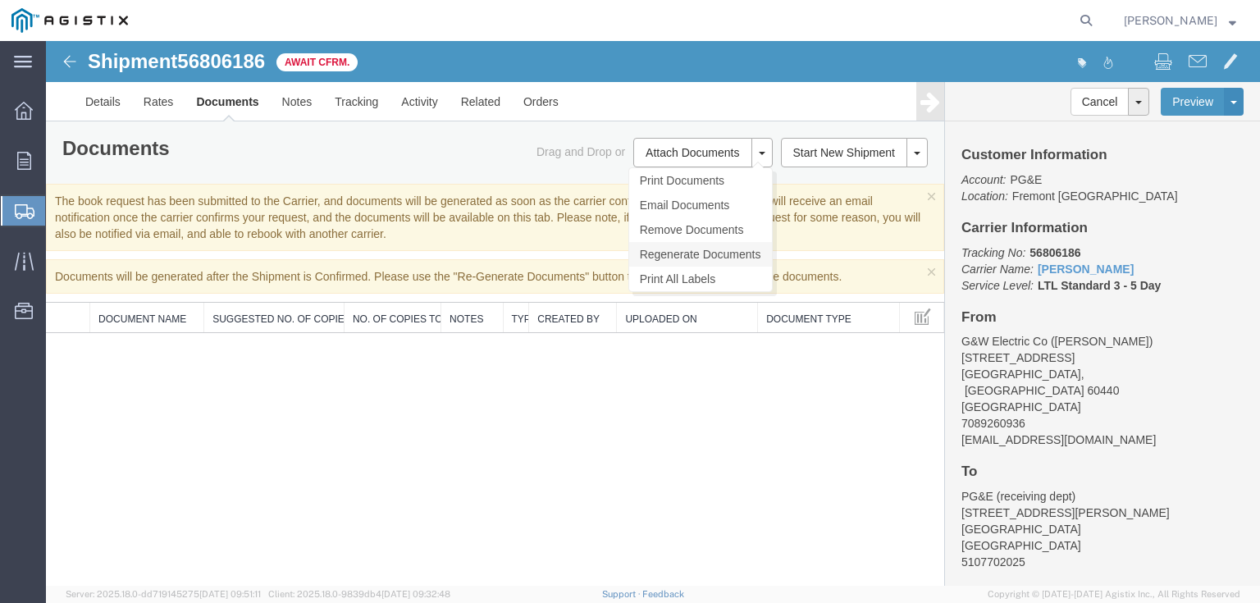
click at [676, 250] on link "Regenerate Documents" at bounding box center [700, 254] width 143 height 25
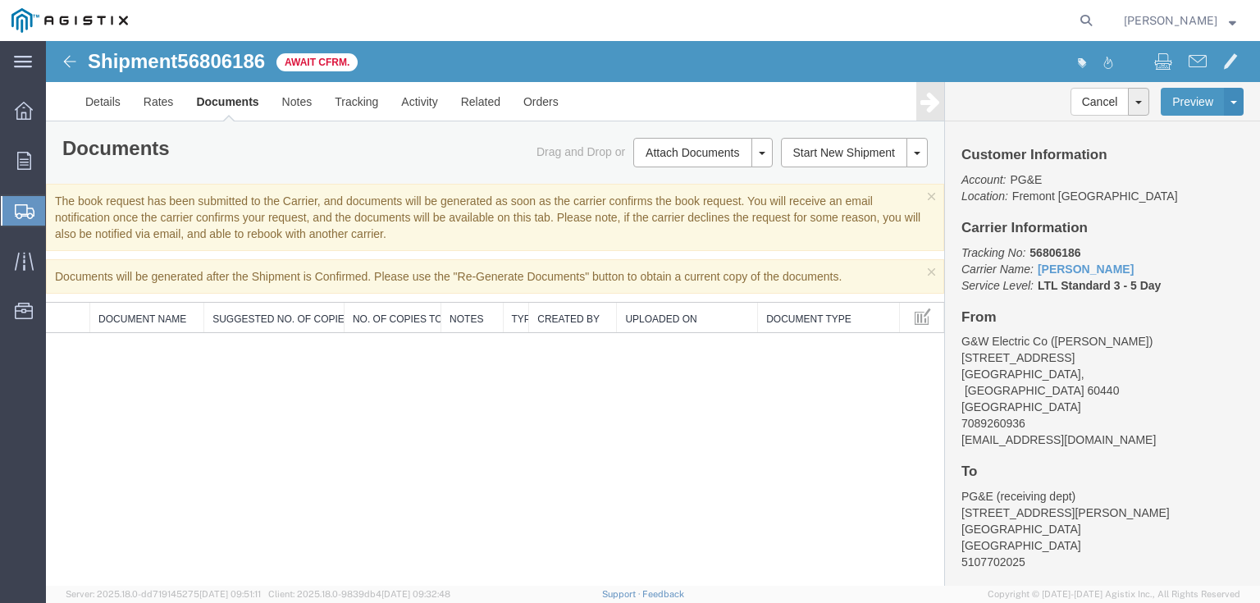
click at [424, 52] on div "Shipment 56806186 0 of 0 Await Cfrm." at bounding box center [350, 66] width 605 height 31
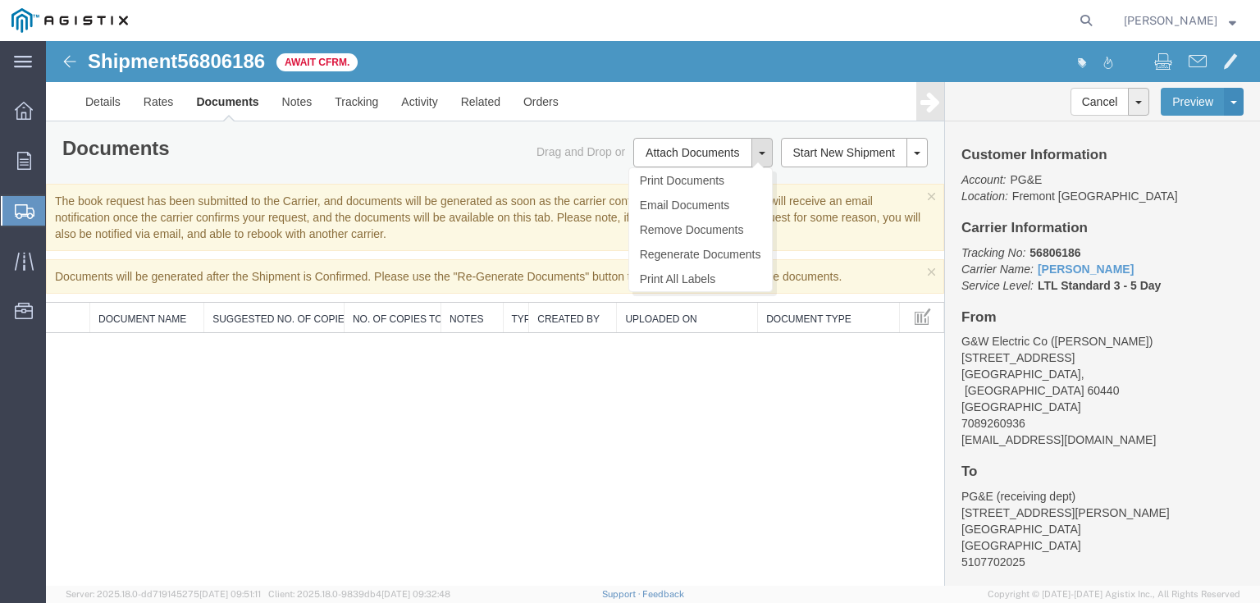
click at [763, 148] on button at bounding box center [761, 153] width 21 height 30
click at [678, 253] on link "Regenerate Documents" at bounding box center [700, 254] width 143 height 25
click at [672, 176] on link "Print Documents" at bounding box center [700, 180] width 143 height 25
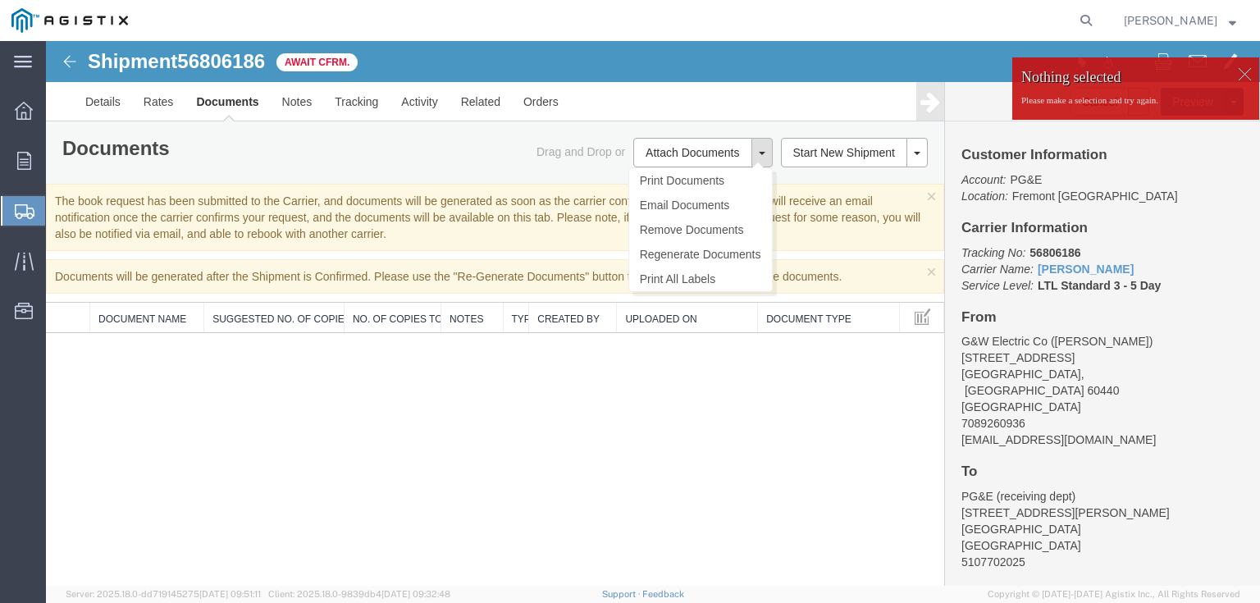
click at [446, 139] on div "Documents Ship Label Format: Plain Thermal" at bounding box center [272, 150] width 445 height 25
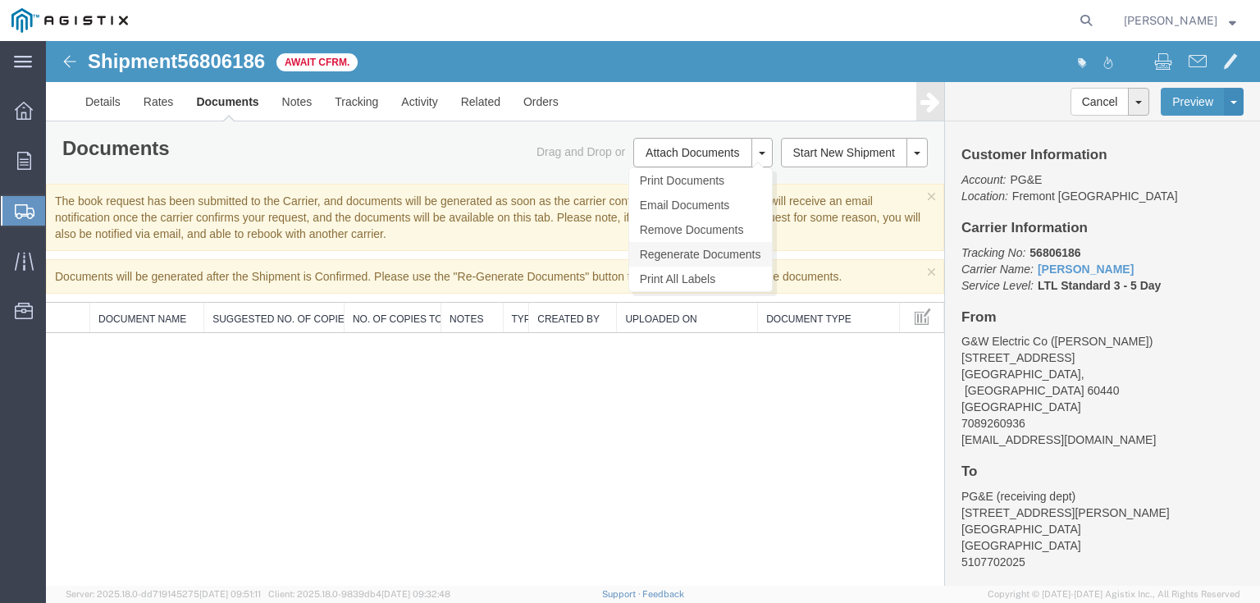
click at [702, 256] on link "Regenerate Documents" at bounding box center [700, 254] width 143 height 25
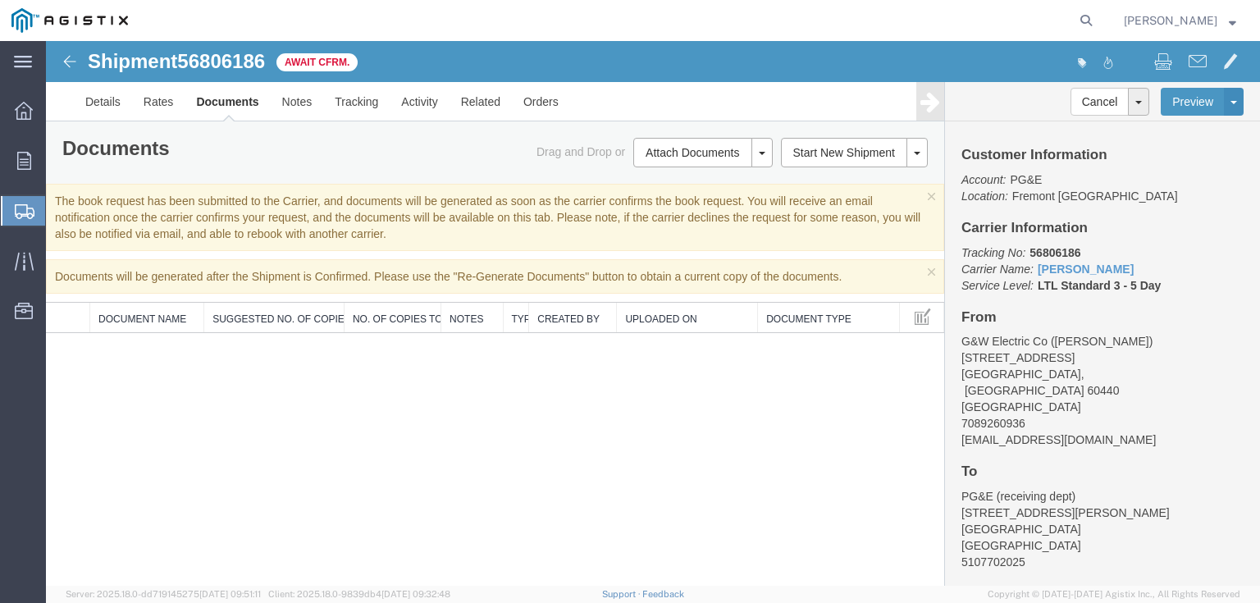
click at [841, 318] on th "Document Type" at bounding box center [829, 318] width 142 height 30
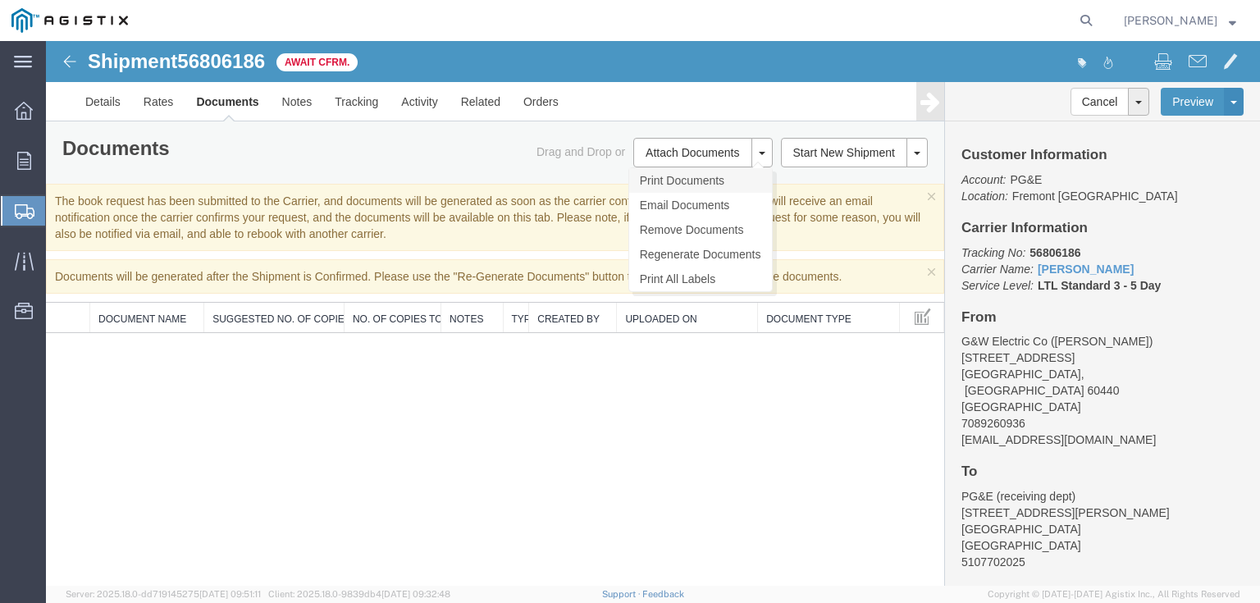
click at [689, 180] on link "Print Documents" at bounding box center [700, 180] width 143 height 25
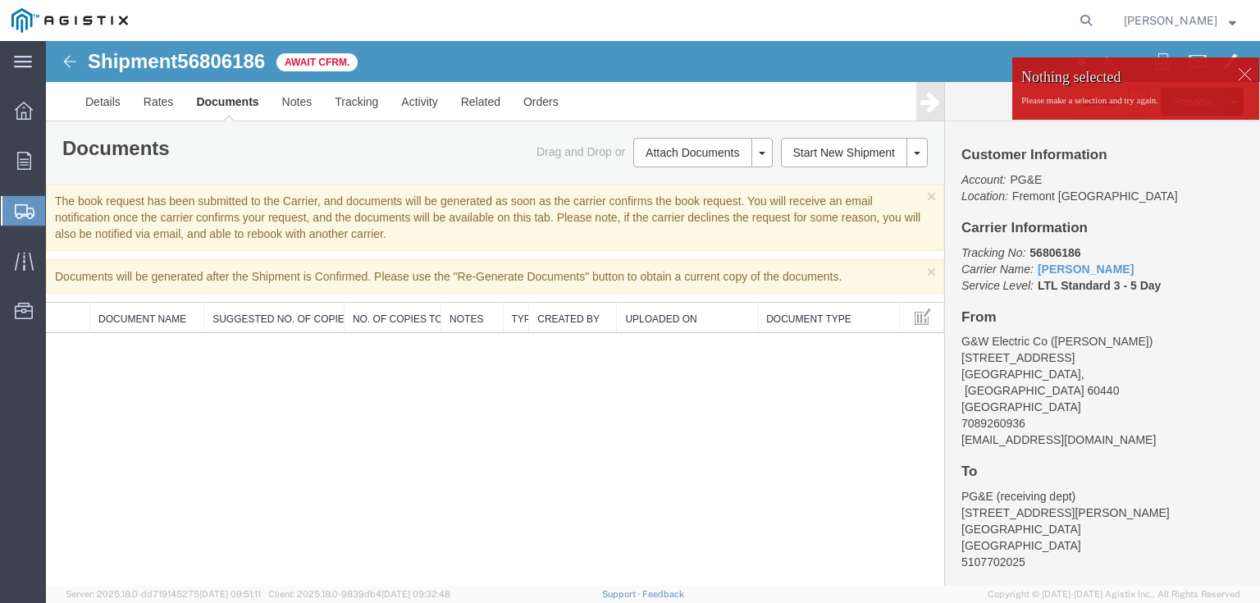
click at [627, 317] on th "Uploaded On" at bounding box center [687, 318] width 141 height 30
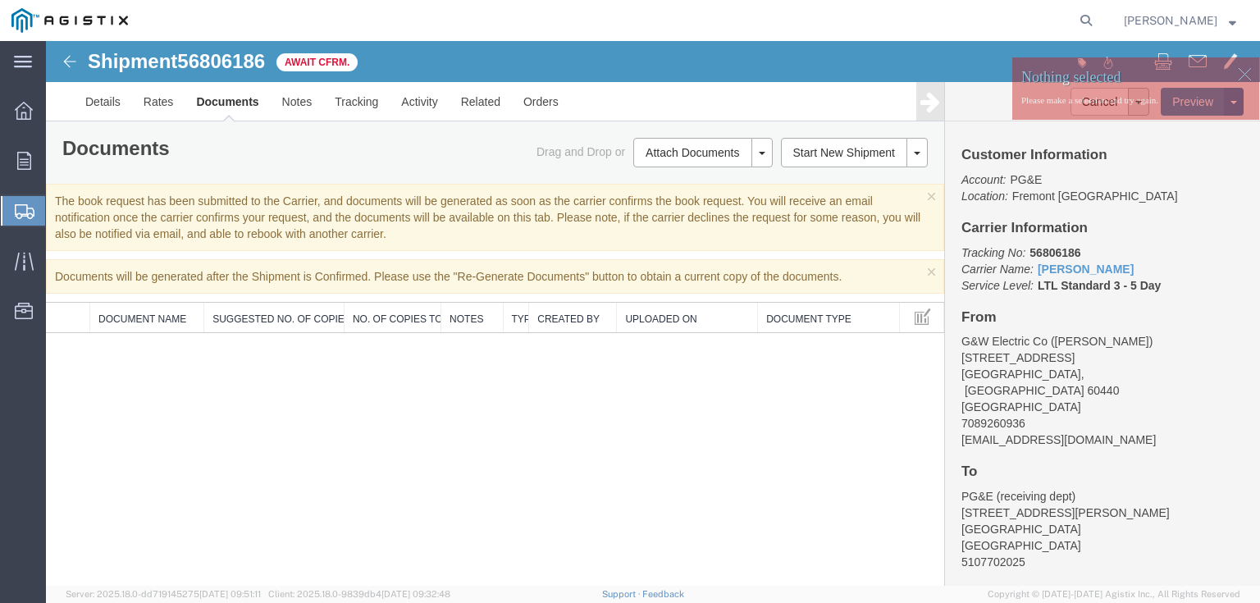
click at [129, 321] on th "Document Name" at bounding box center [147, 318] width 114 height 30
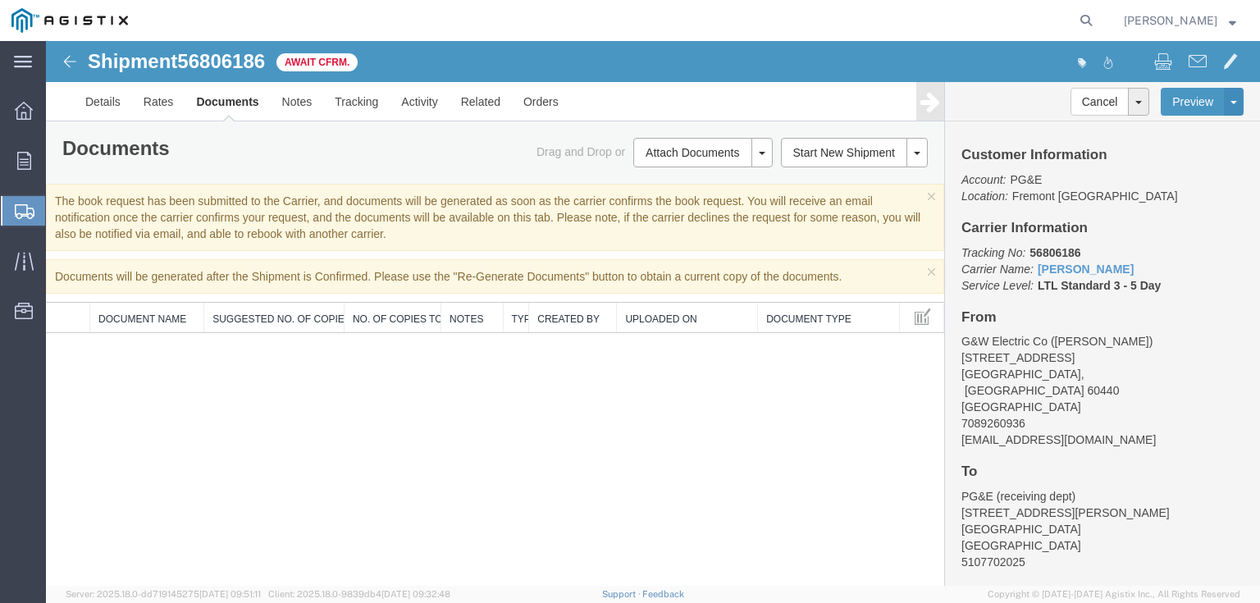
click at [76, 318] on th at bounding box center [68, 318] width 44 height 30
